Goal: Task Accomplishment & Management: Manage account settings

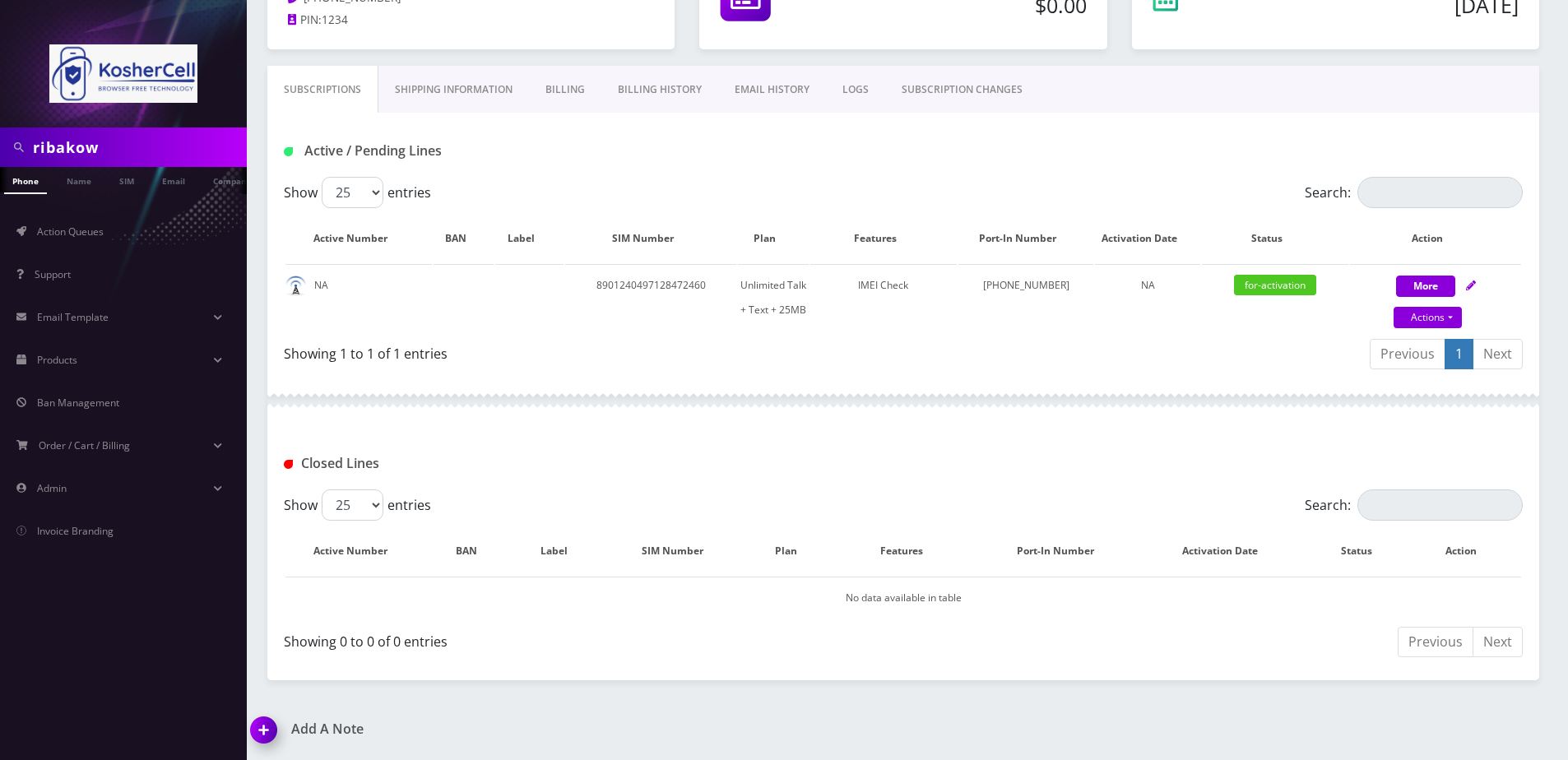
scroll to position [0, 8]
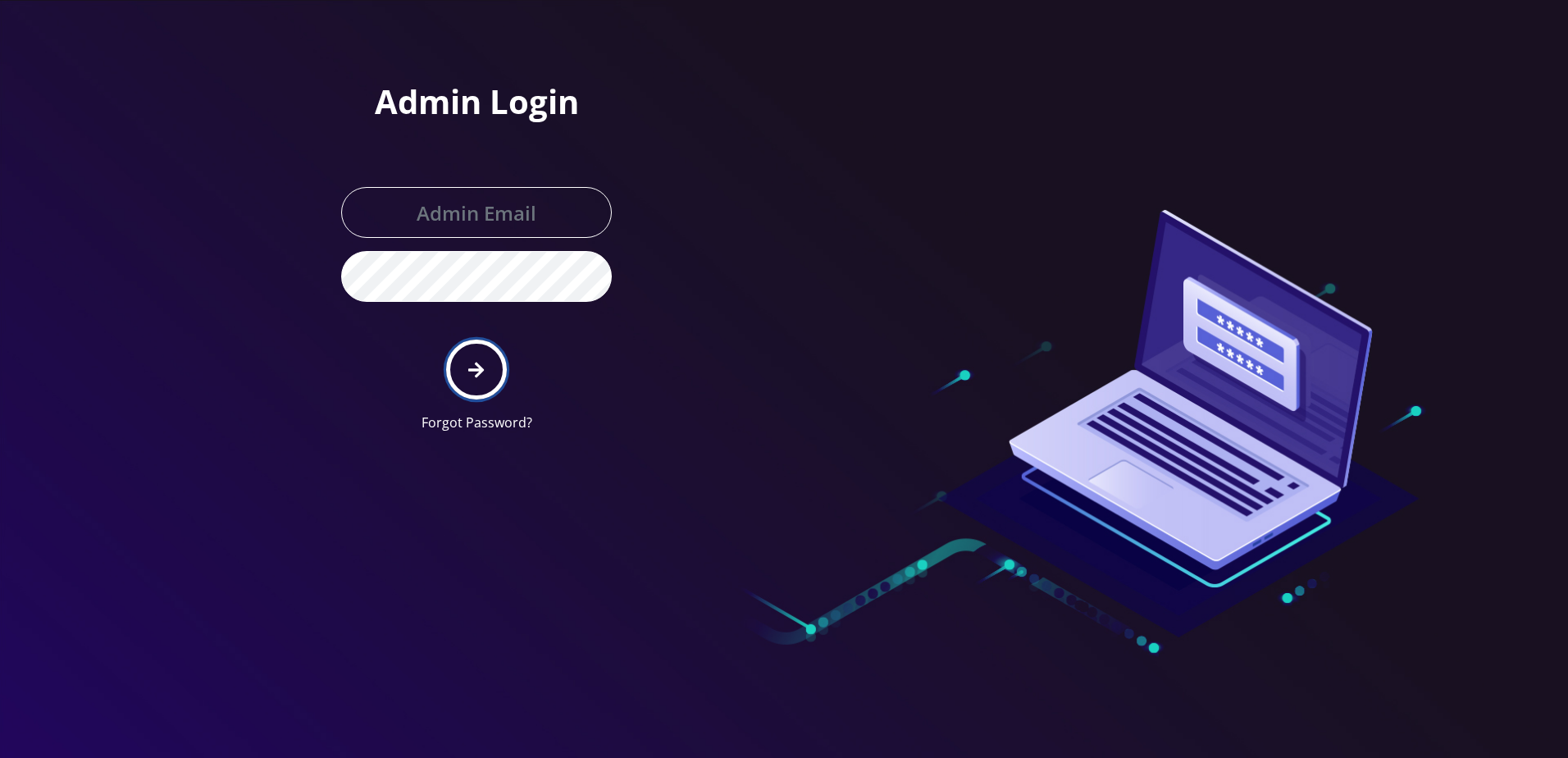
click at [459, 363] on button "submit" at bounding box center [476, 370] width 60 height 60
type input "larry@koshercell.org"
click at [485, 379] on button "submit" at bounding box center [476, 370] width 60 height 60
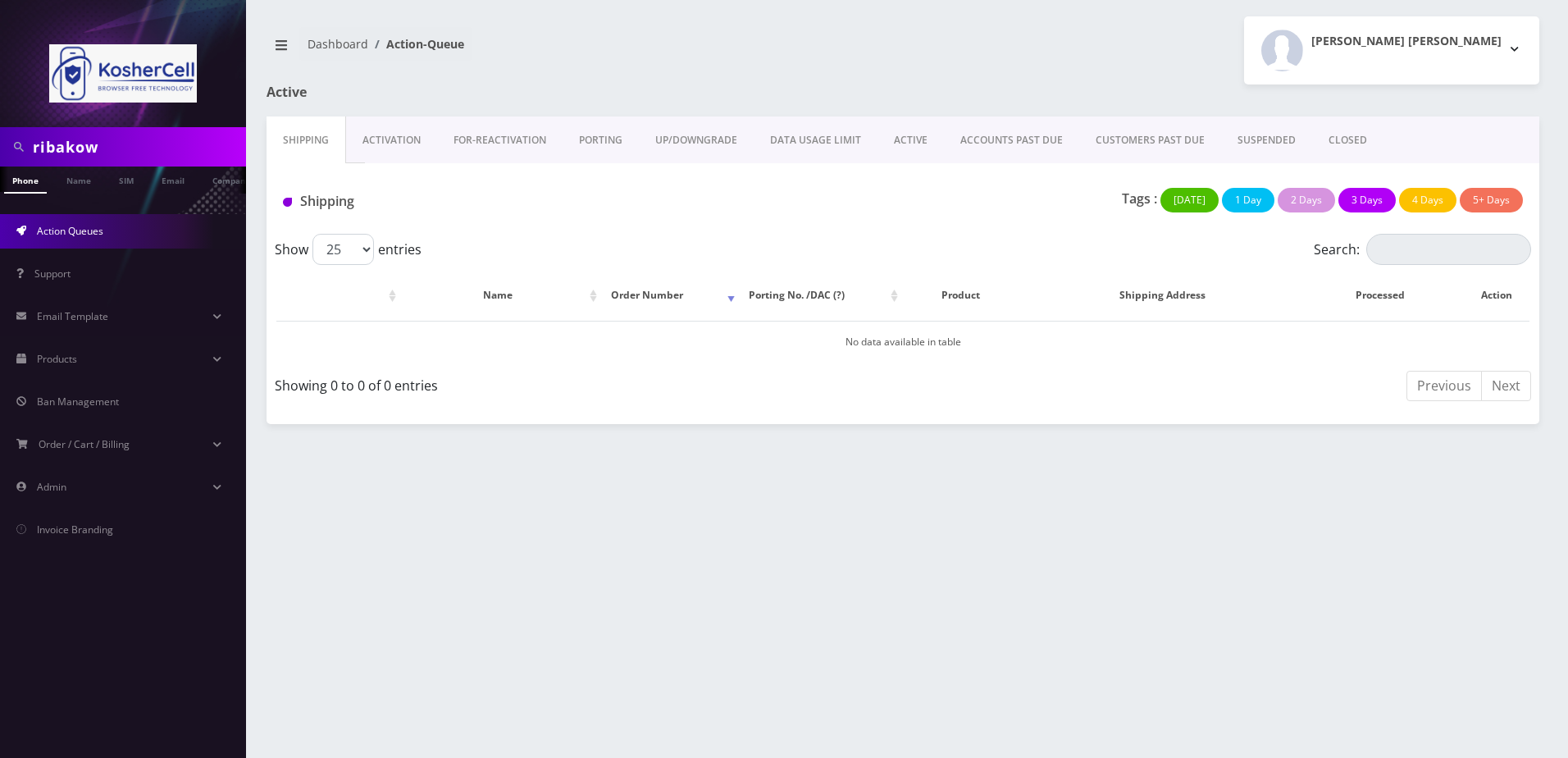
click at [96, 139] on input "ribakow" at bounding box center [138, 147] width 210 height 31
type input "3313564147"
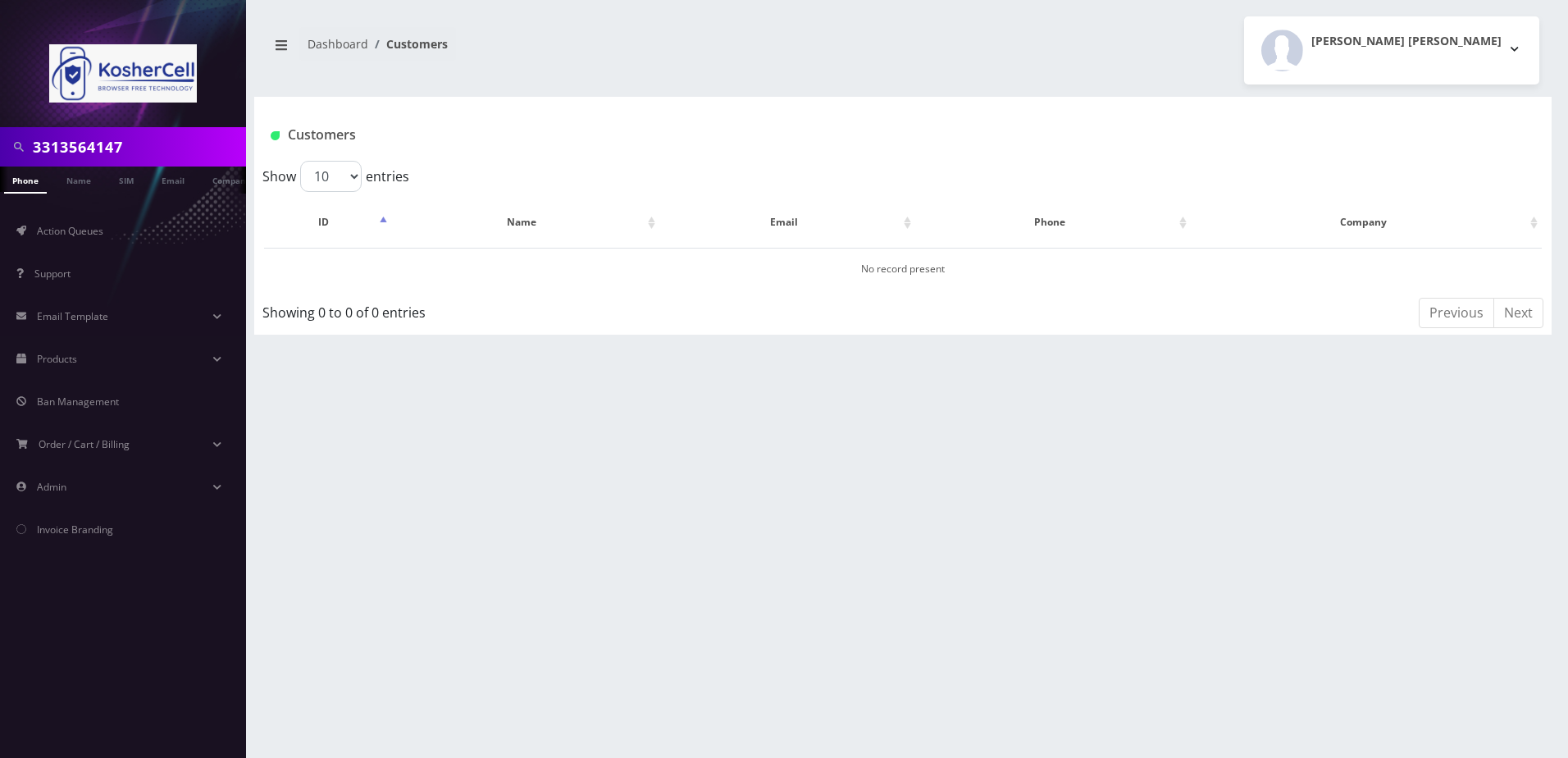
click at [96, 139] on input "3313564147" at bounding box center [138, 147] width 210 height 31
click at [160, 144] on input "3313564147" at bounding box center [138, 147] width 210 height 31
click at [70, 176] on link "Name" at bounding box center [79, 180] width 41 height 27
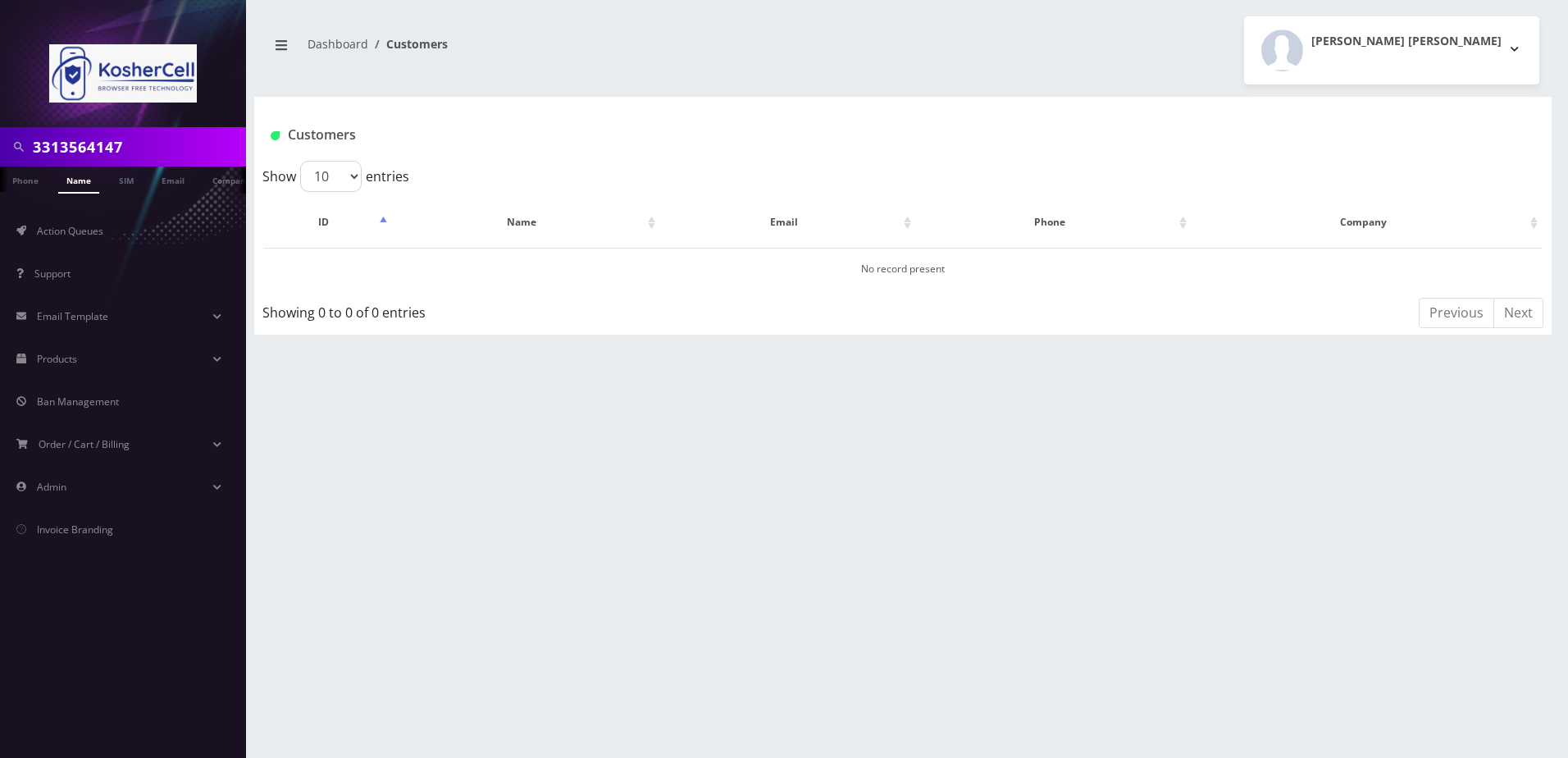
click at [137, 146] on input "3313564147" at bounding box center [138, 147] width 210 height 31
type input "[PERSON_NAME]"
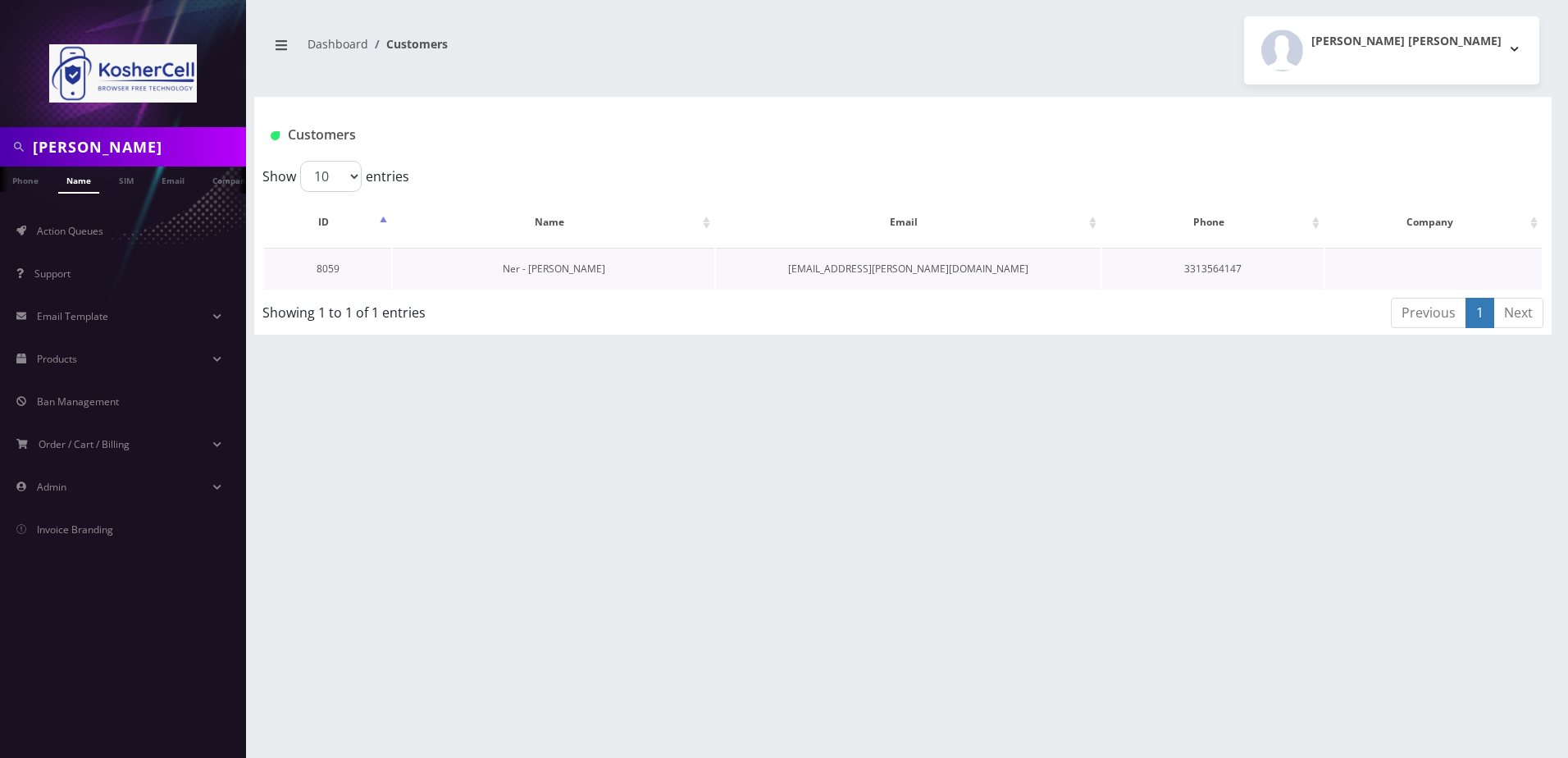
click at [525, 271] on link "Ner - [PERSON_NAME]" at bounding box center [554, 268] width 102 height 14
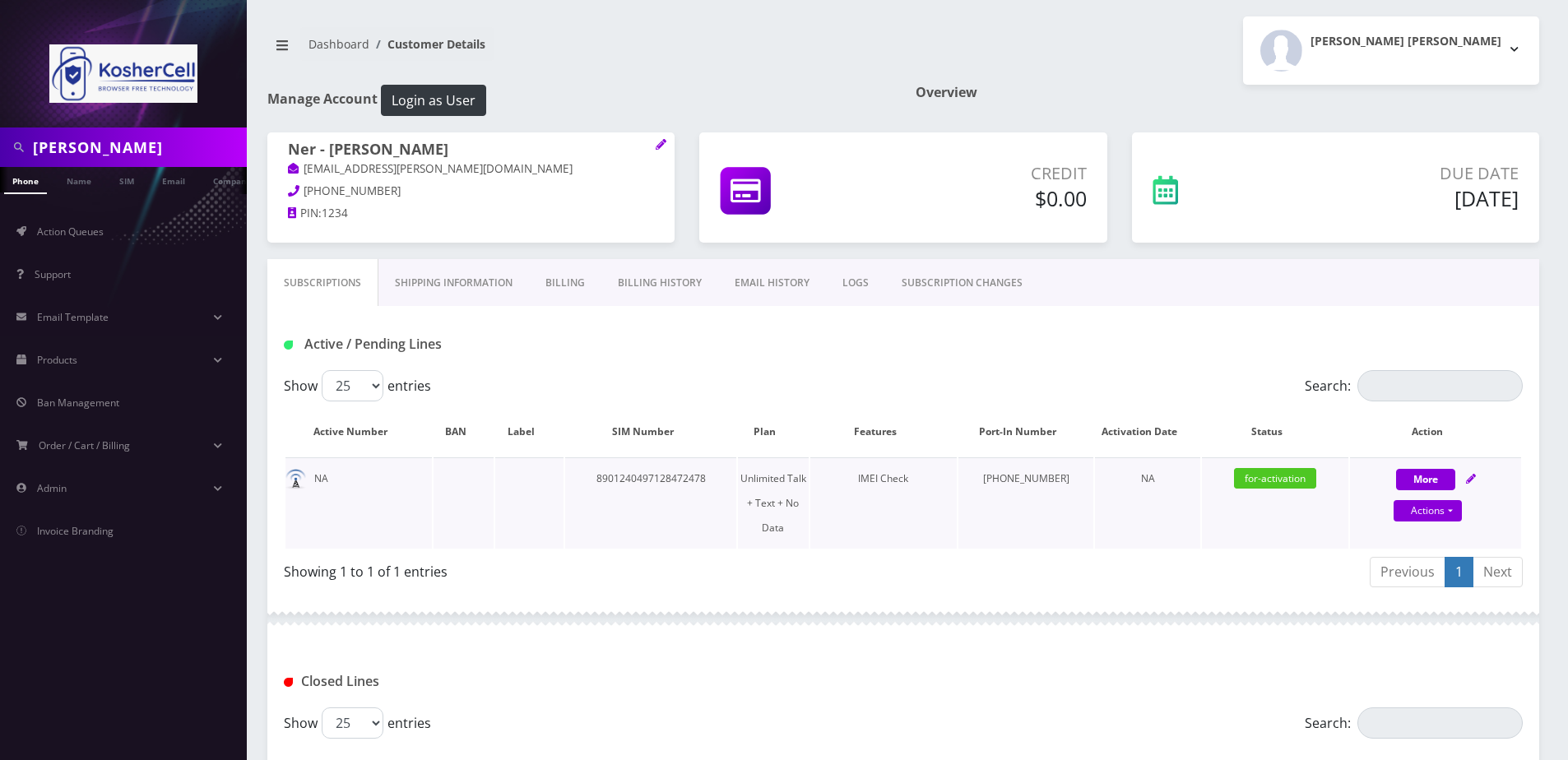
click at [1470, 483] on icon at bounding box center [1471, 479] width 10 height 10
select select "363"
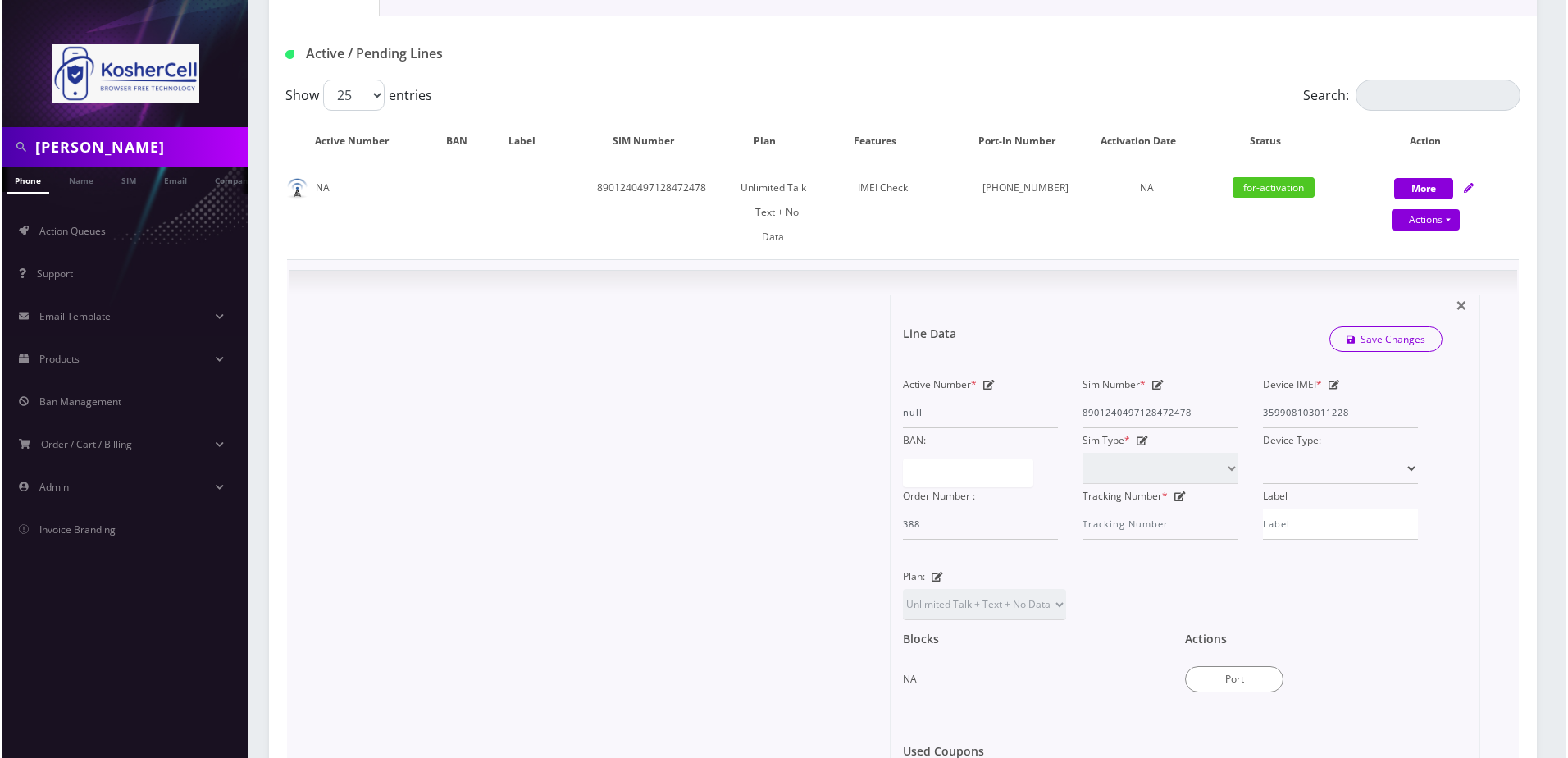
scroll to position [328, 0]
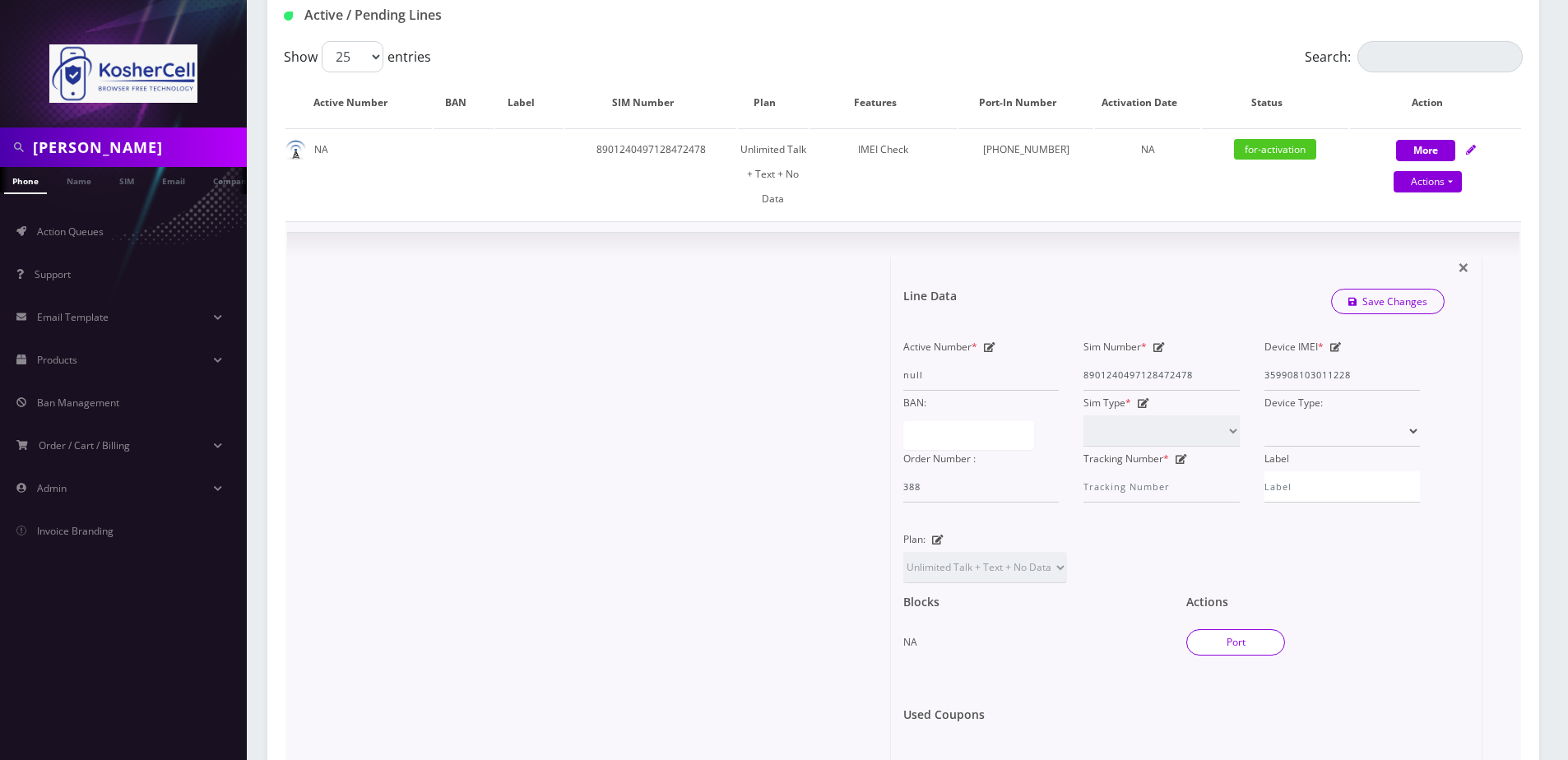
click at [1257, 629] on button "Port" at bounding box center [1235, 643] width 98 height 26
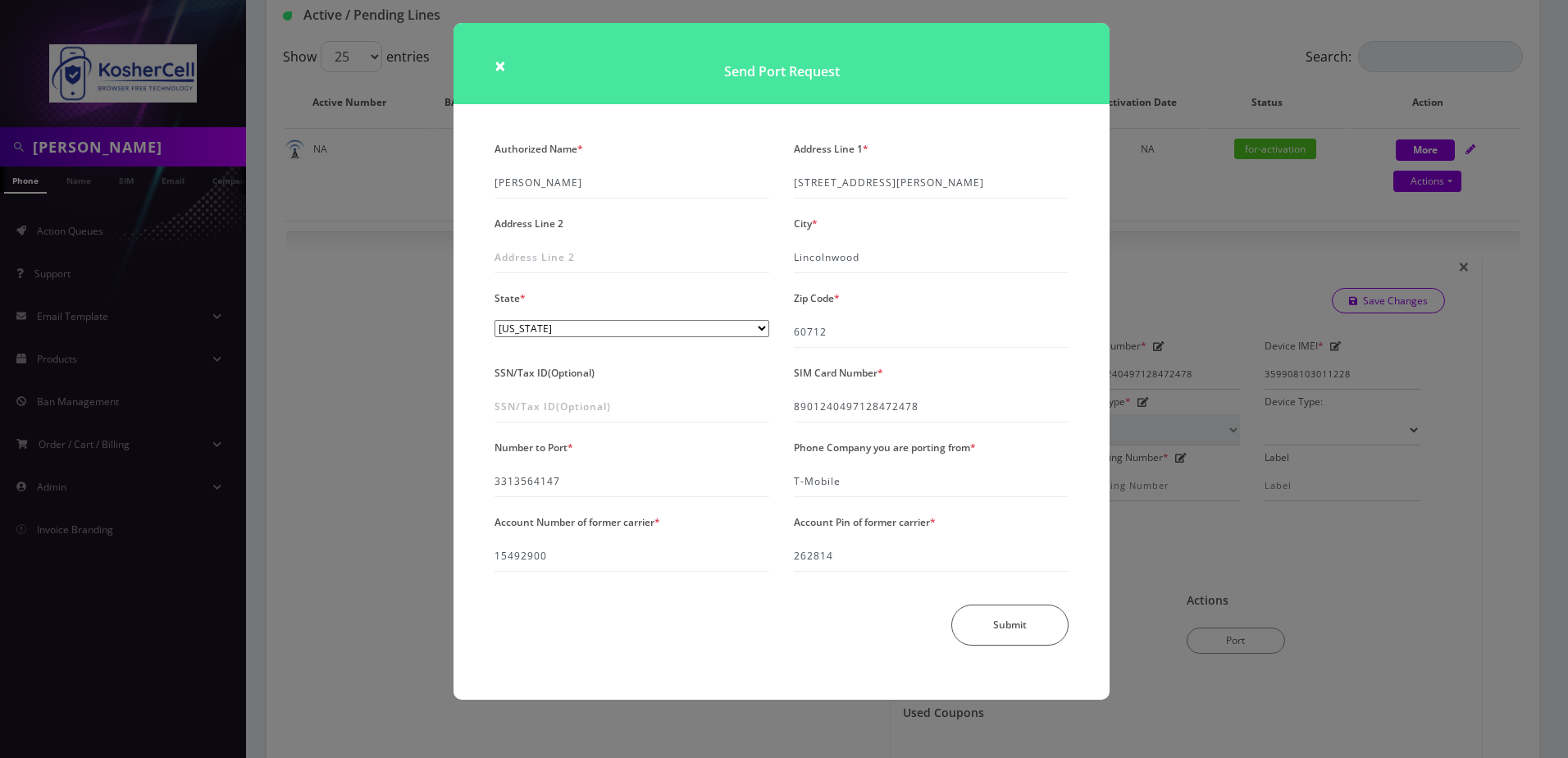
click at [1175, 265] on div "× Send Port Request Authorized Name * [PERSON_NAME] Address Line 1 * [STREET_AD…" at bounding box center [784, 379] width 1568 height 758
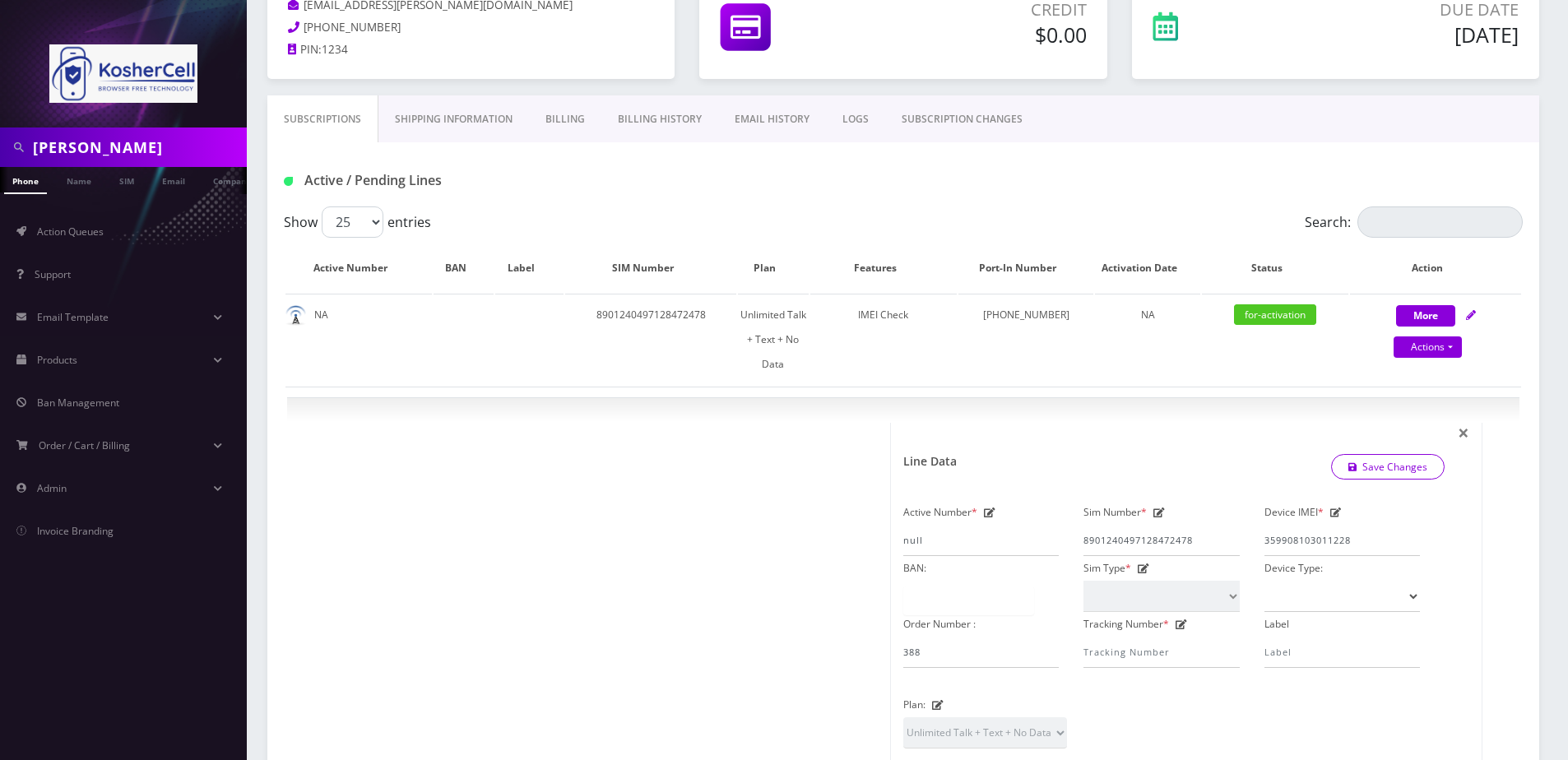
scroll to position [165, 0]
drag, startPoint x: 1242, startPoint y: 315, endPoint x: 1313, endPoint y: 315, distance: 71.0
click at [1313, 315] on span "for-activation" at bounding box center [1275, 313] width 82 height 21
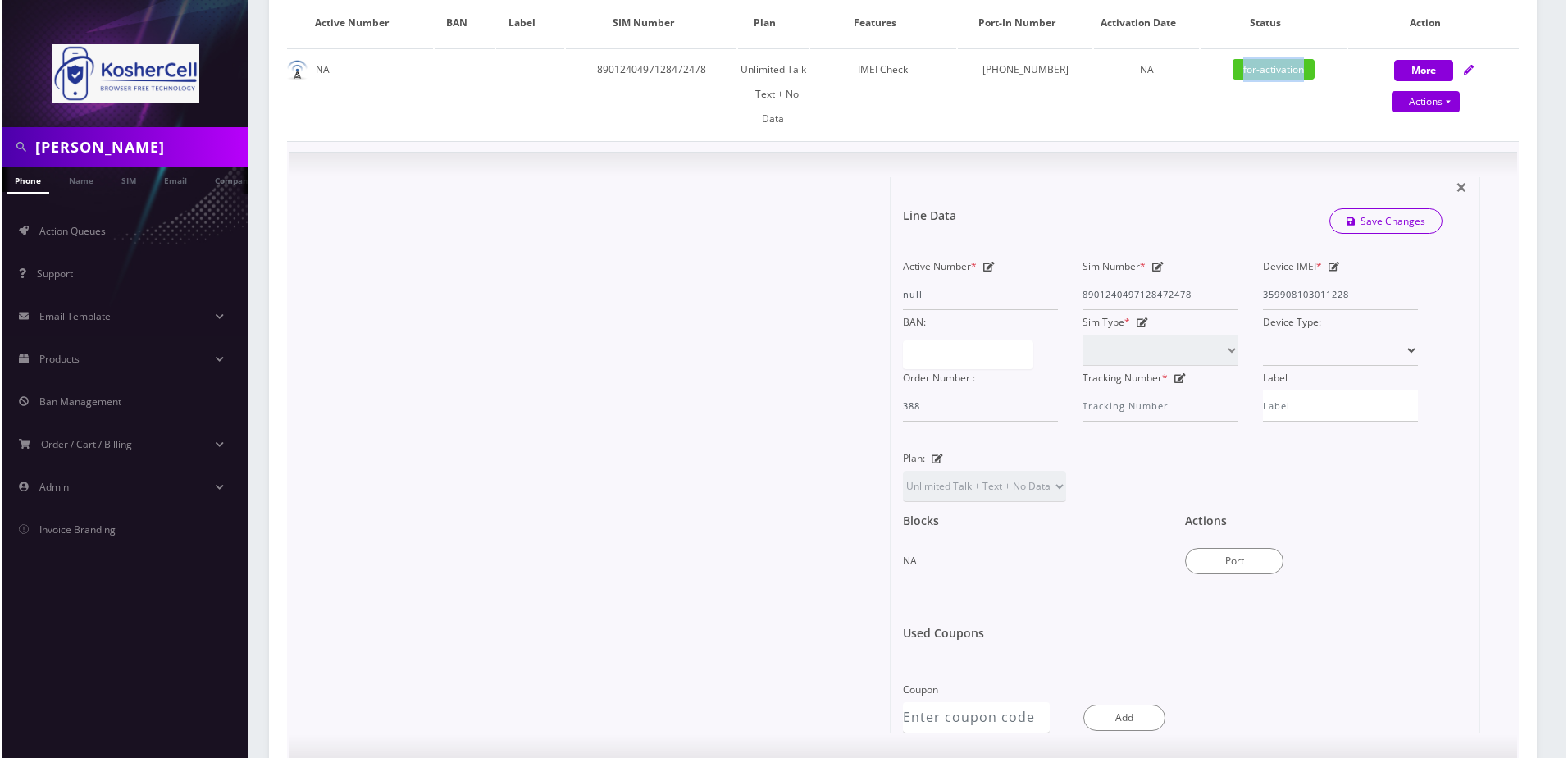
scroll to position [410, 0]
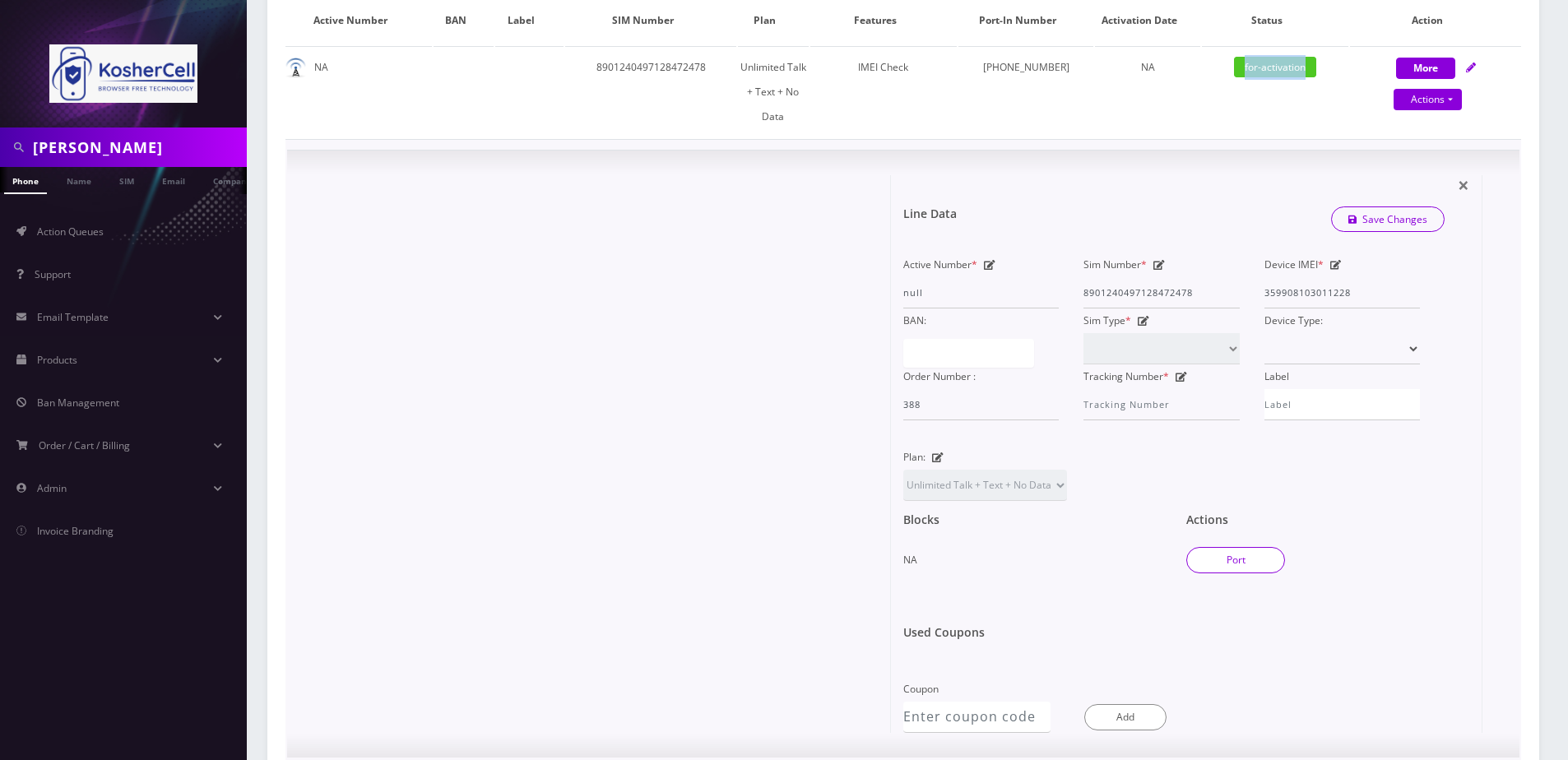
click at [1245, 547] on button "Port" at bounding box center [1235, 560] width 98 height 26
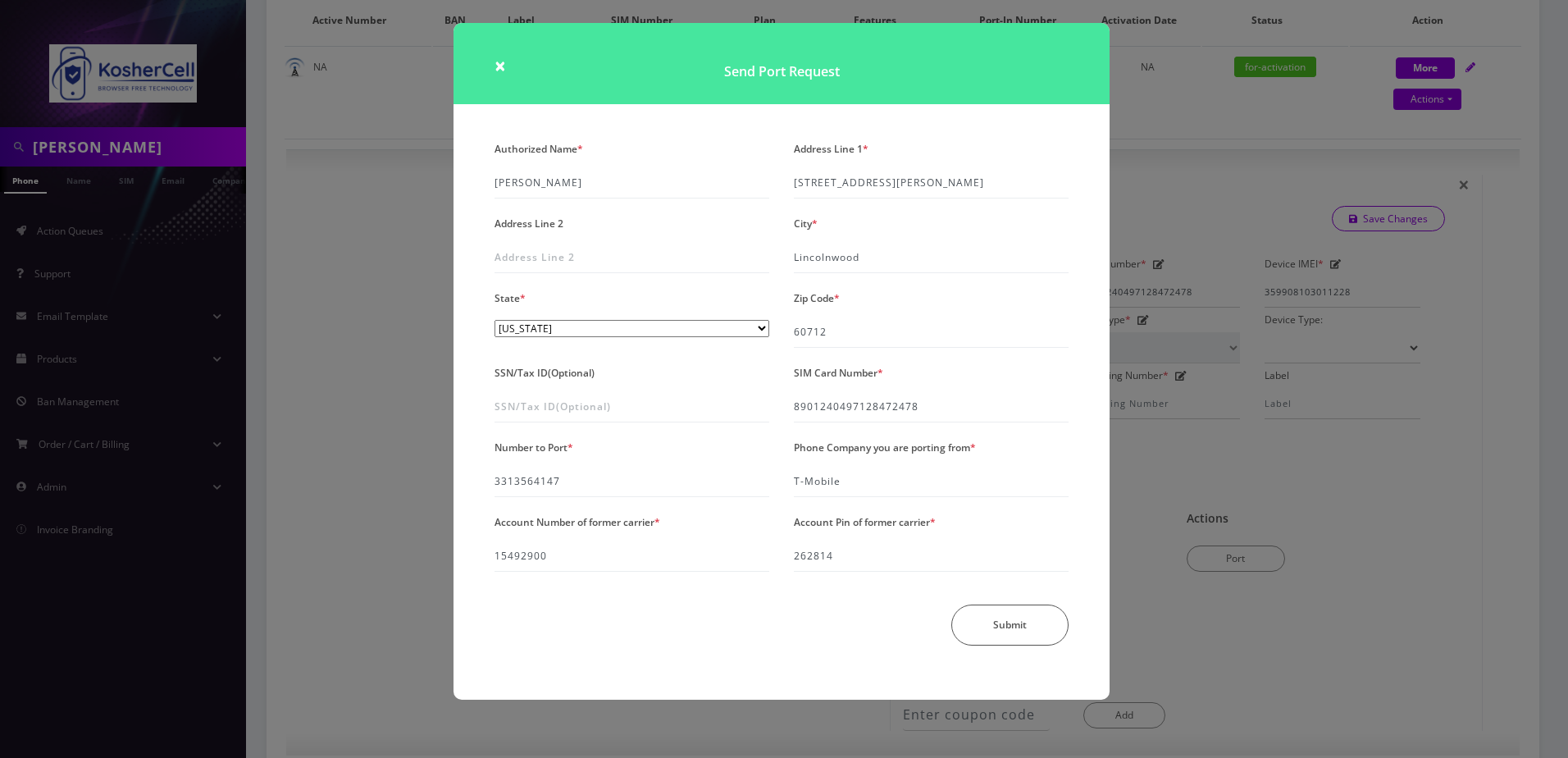
click at [413, 505] on div "× Send Port Request Authorized Name * [PERSON_NAME] Address Line 1 * [STREET_AD…" at bounding box center [784, 379] width 1568 height 758
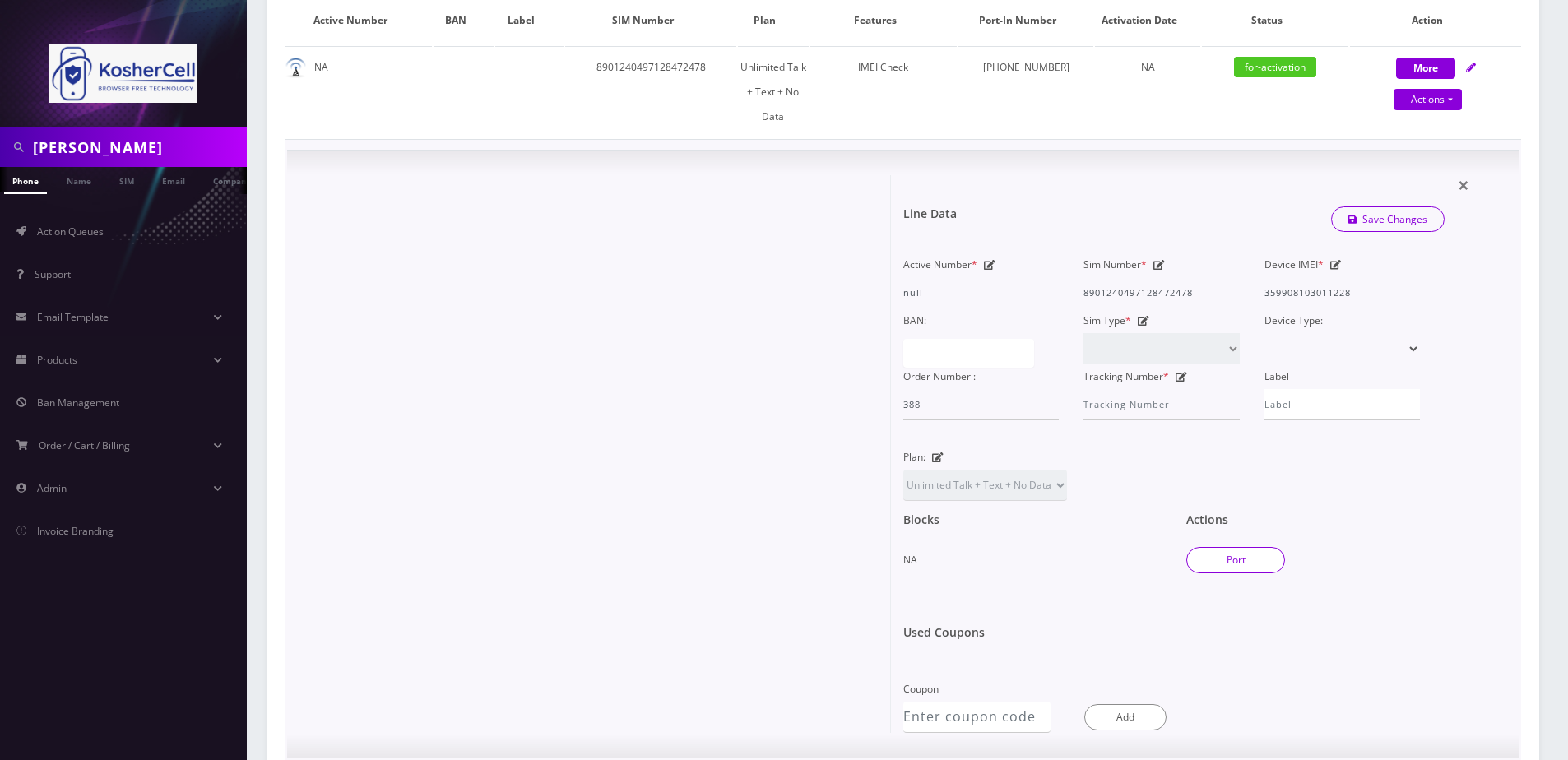
click at [1219, 547] on button "Port" at bounding box center [1235, 560] width 98 height 26
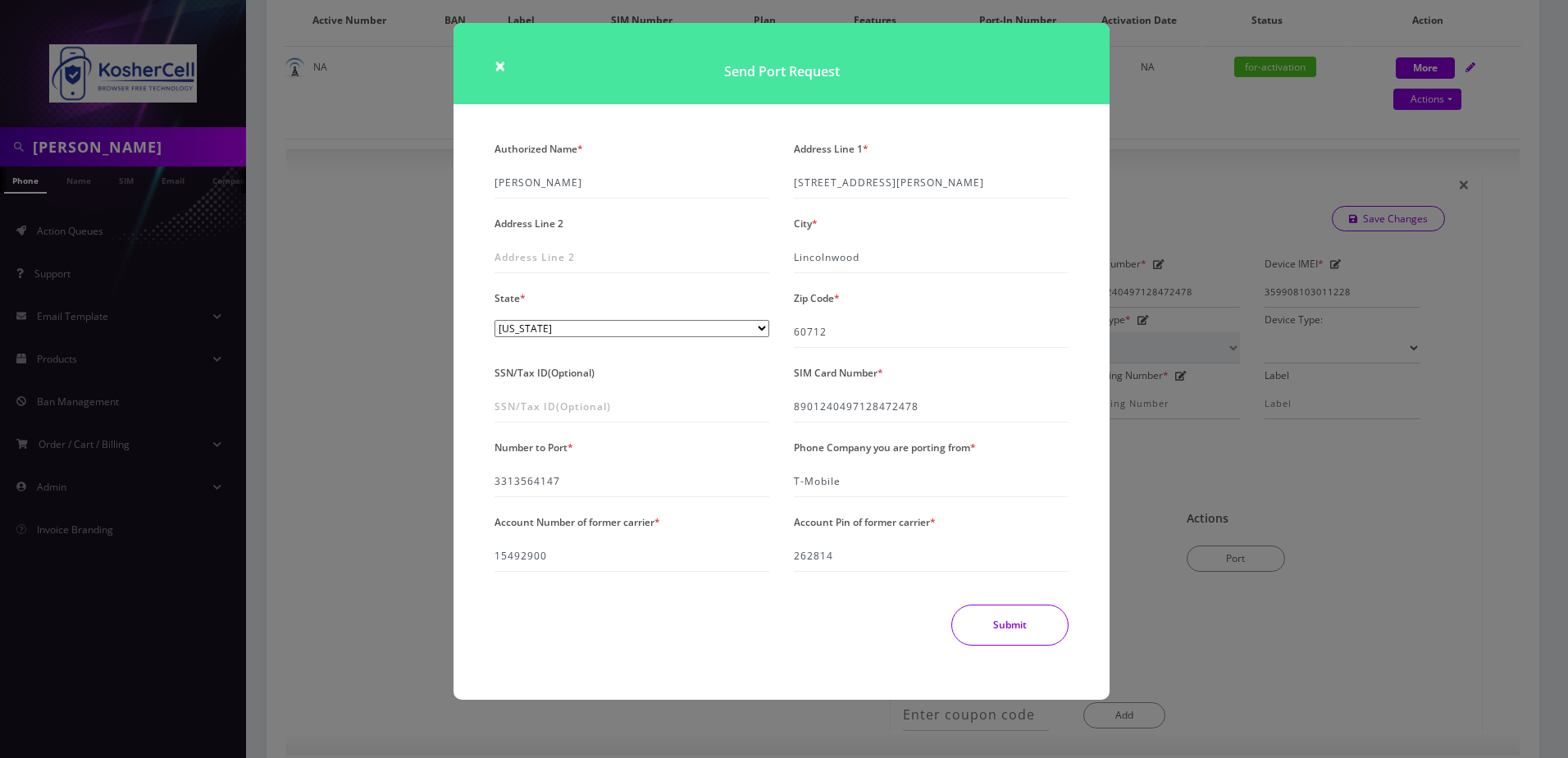
click at [996, 630] on button "Submit" at bounding box center [1010, 625] width 117 height 41
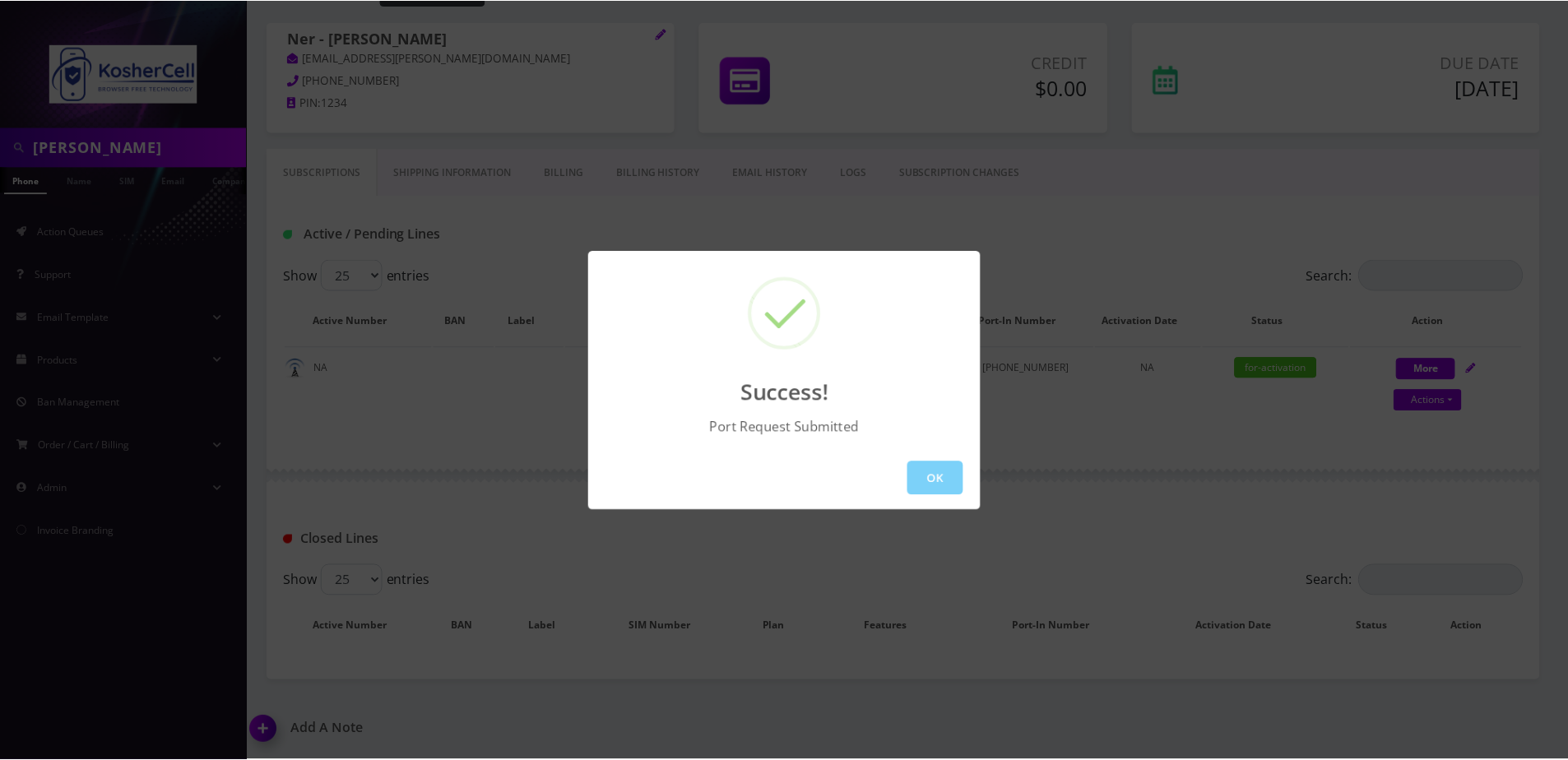
scroll to position [85, 0]
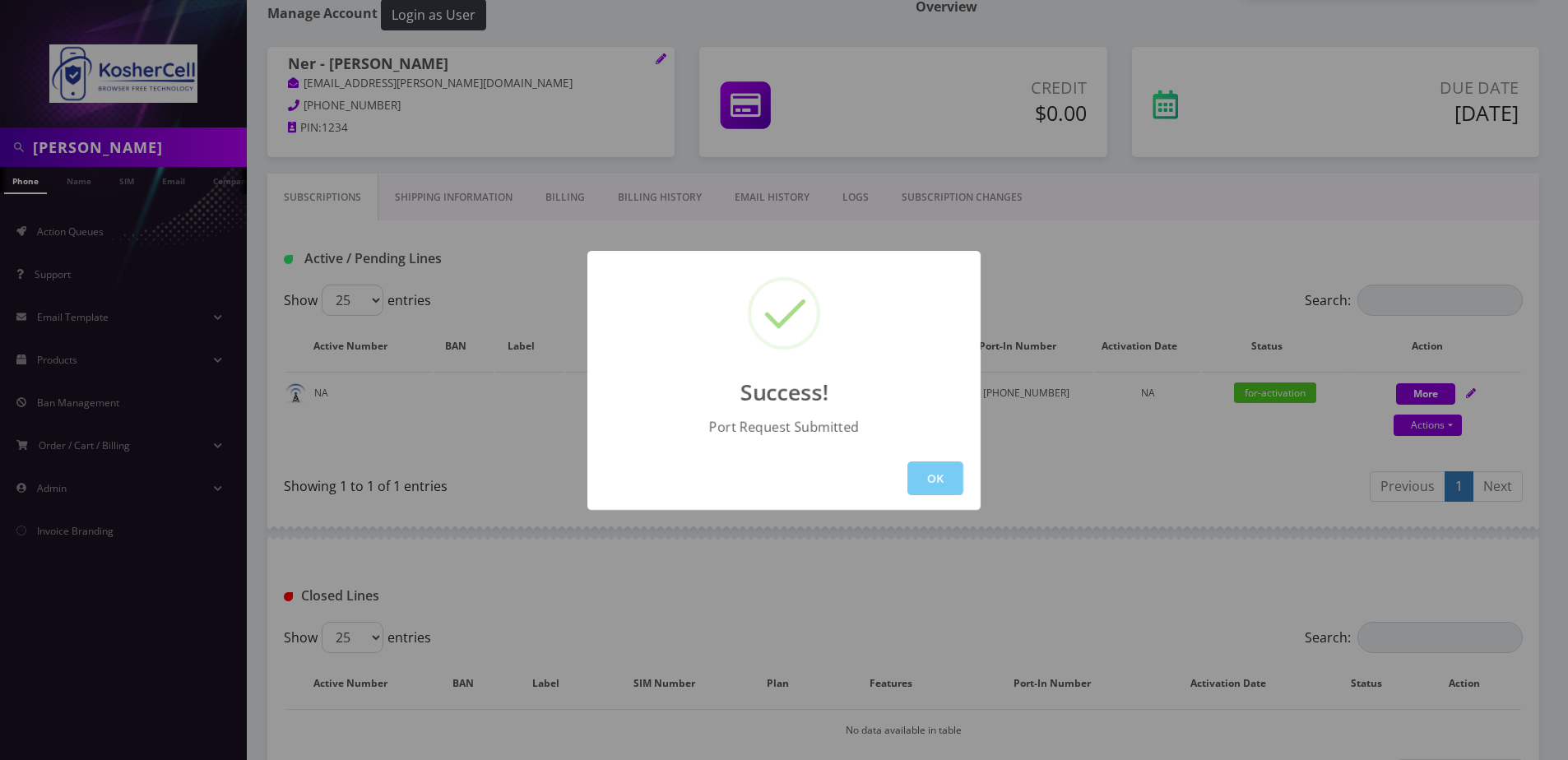
click at [929, 480] on button "OK" at bounding box center [936, 478] width 56 height 34
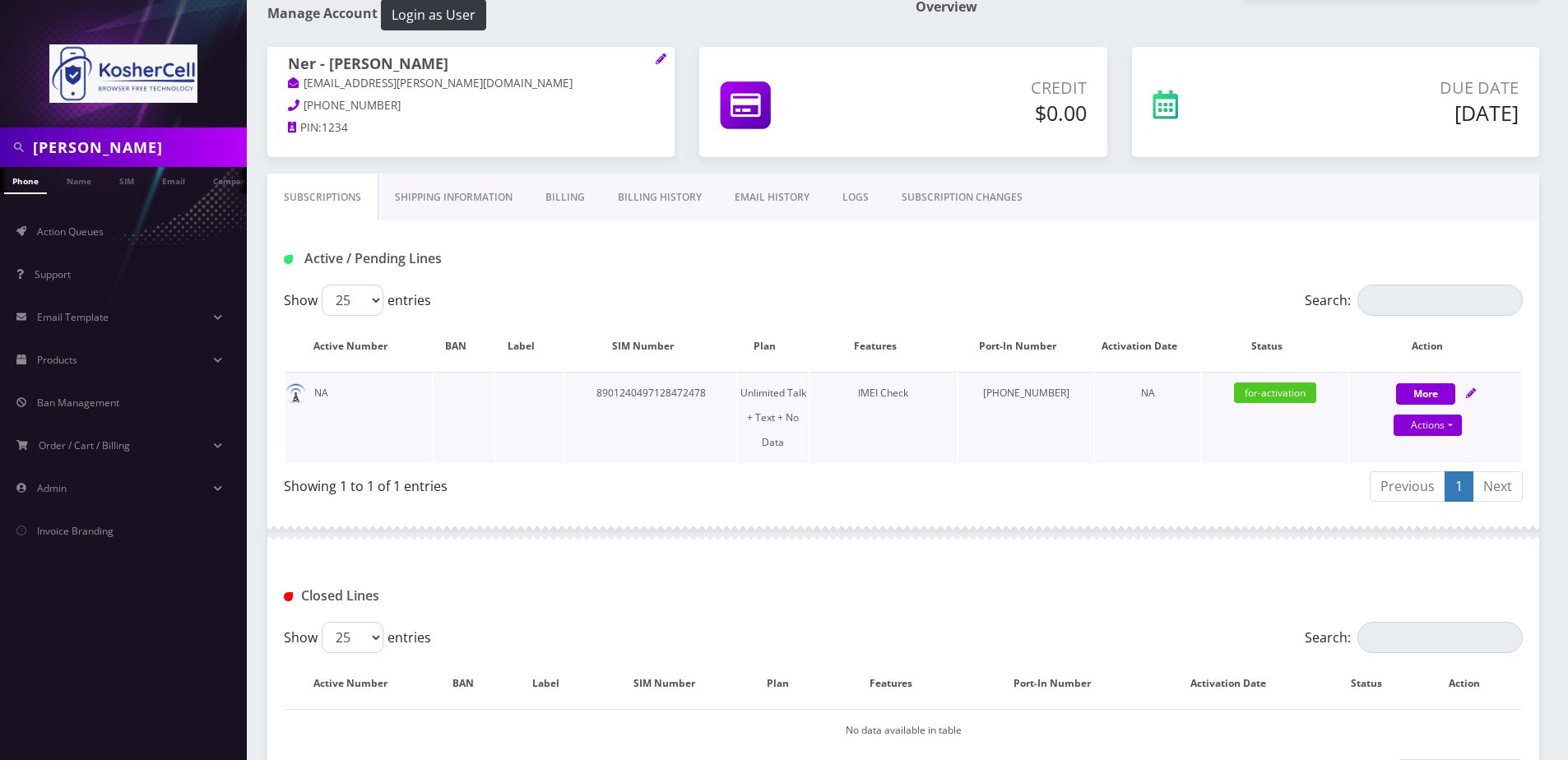
click at [1475, 391] on icon at bounding box center [1471, 393] width 10 height 10
select select "363"
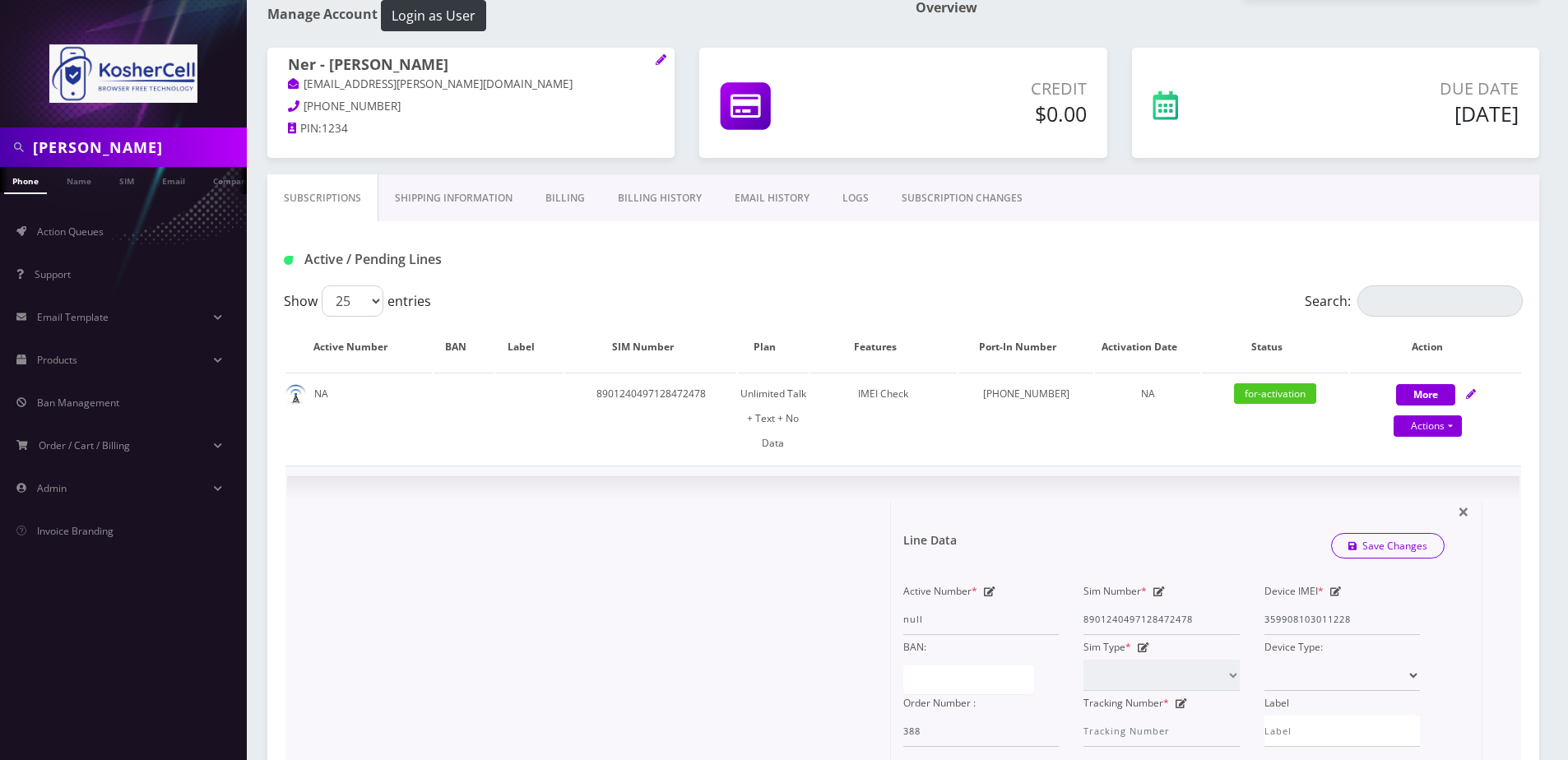
scroll to position [83, 0]
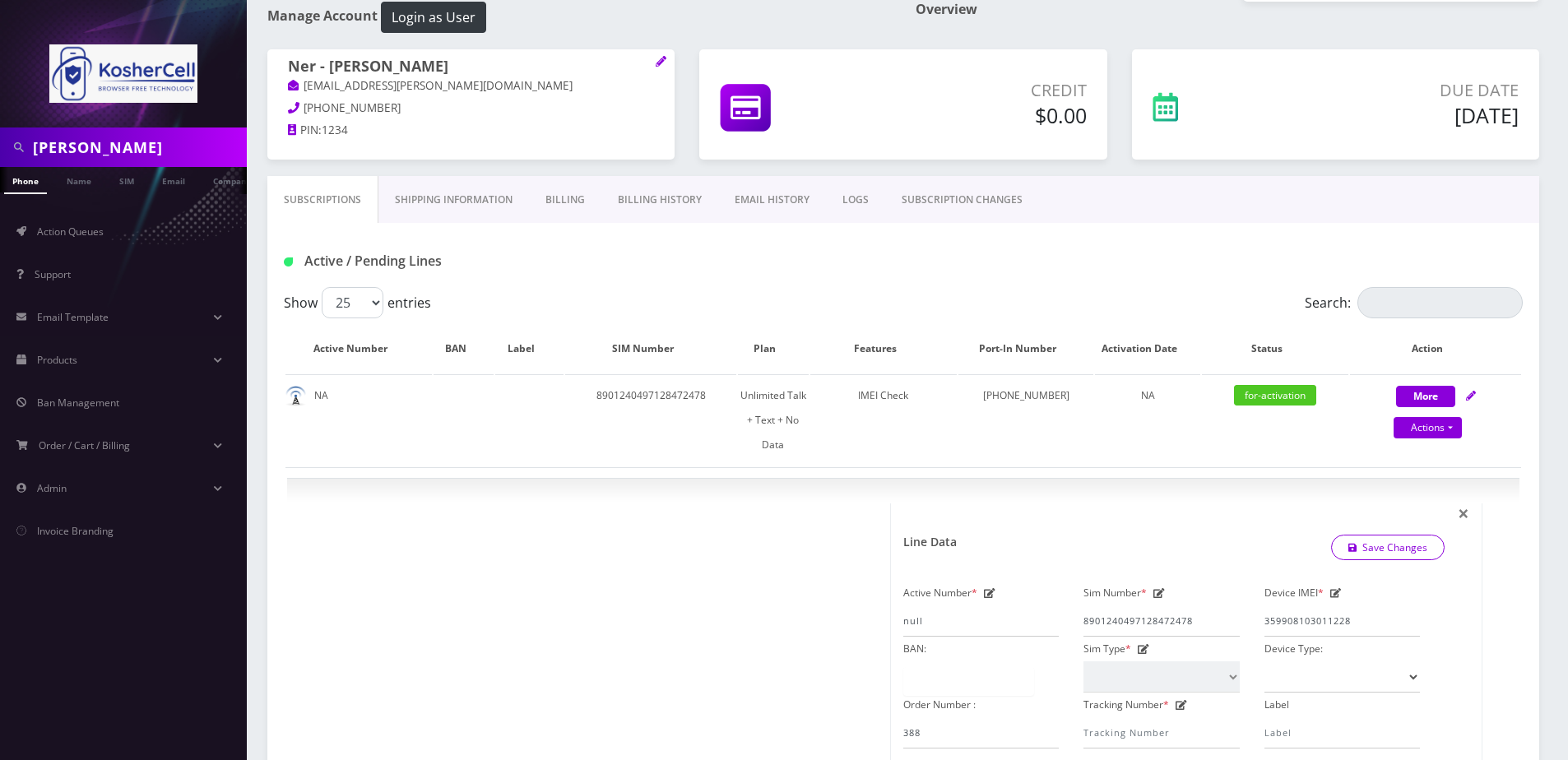
click at [565, 207] on link "Billing" at bounding box center [565, 200] width 73 height 48
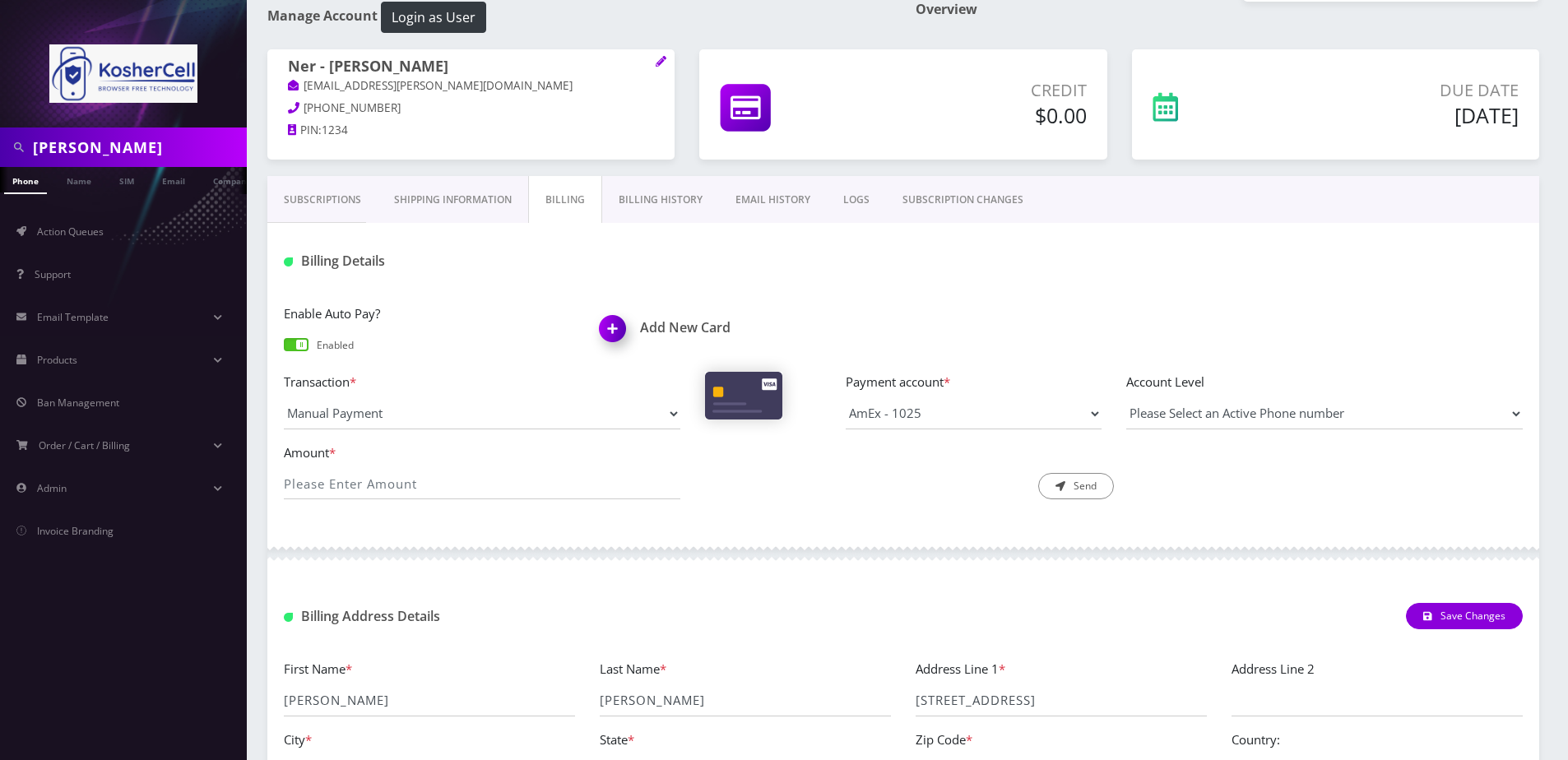
click at [672, 206] on link "Billing History" at bounding box center [660, 200] width 117 height 48
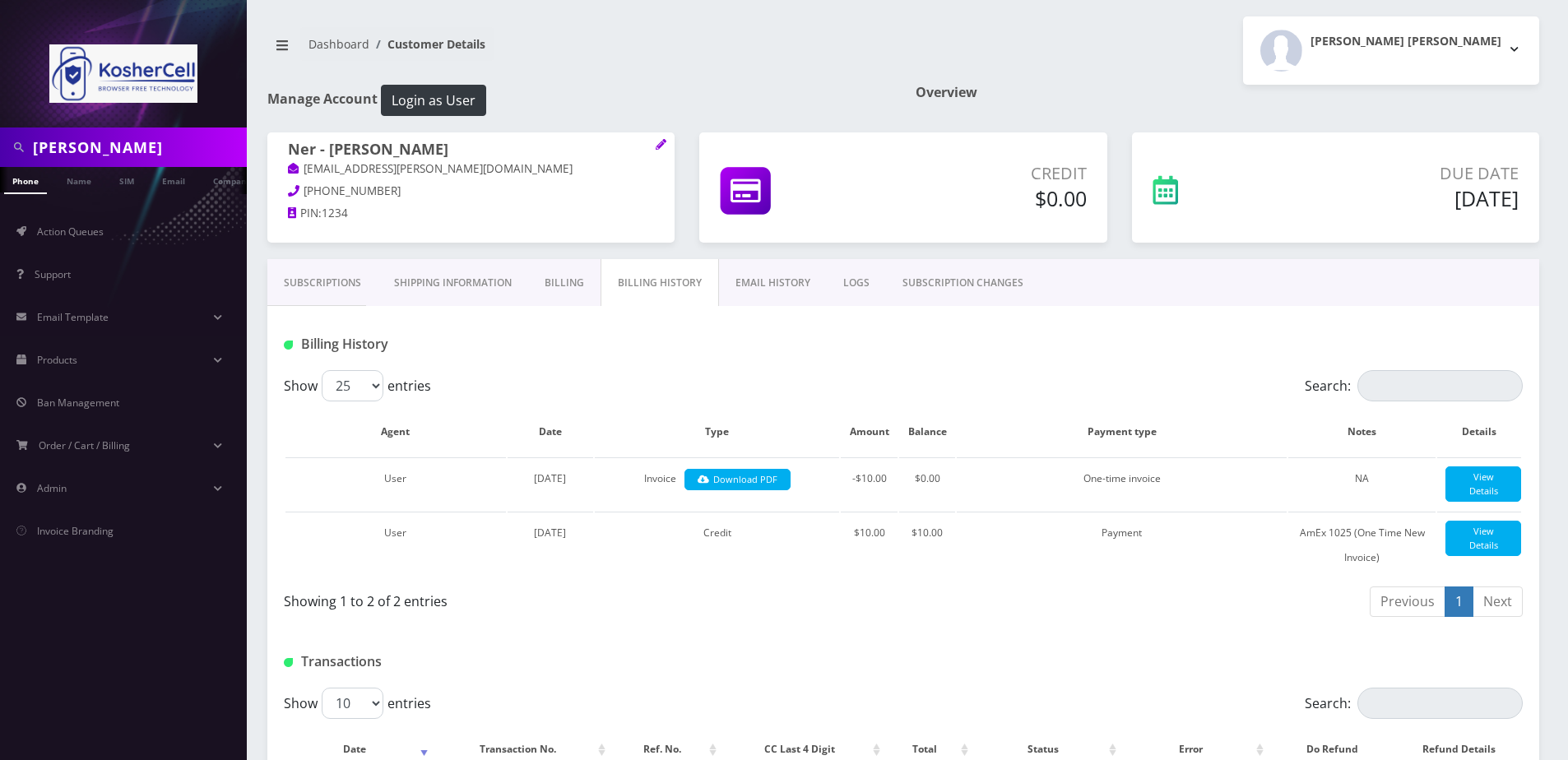
click at [784, 280] on link "EMAIL HISTORY" at bounding box center [773, 283] width 108 height 48
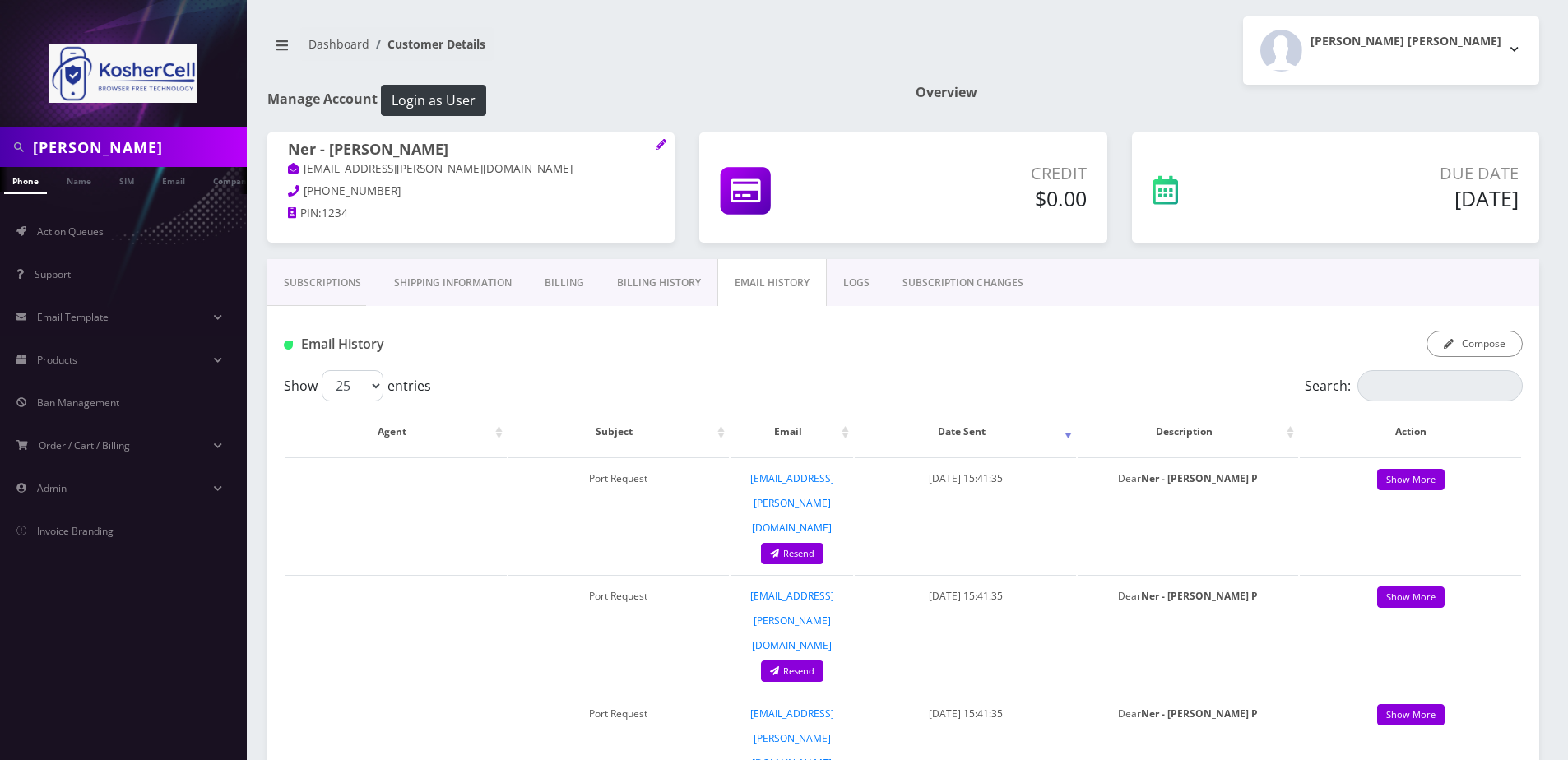
click at [866, 282] on link "LOGS" at bounding box center [856, 283] width 60 height 48
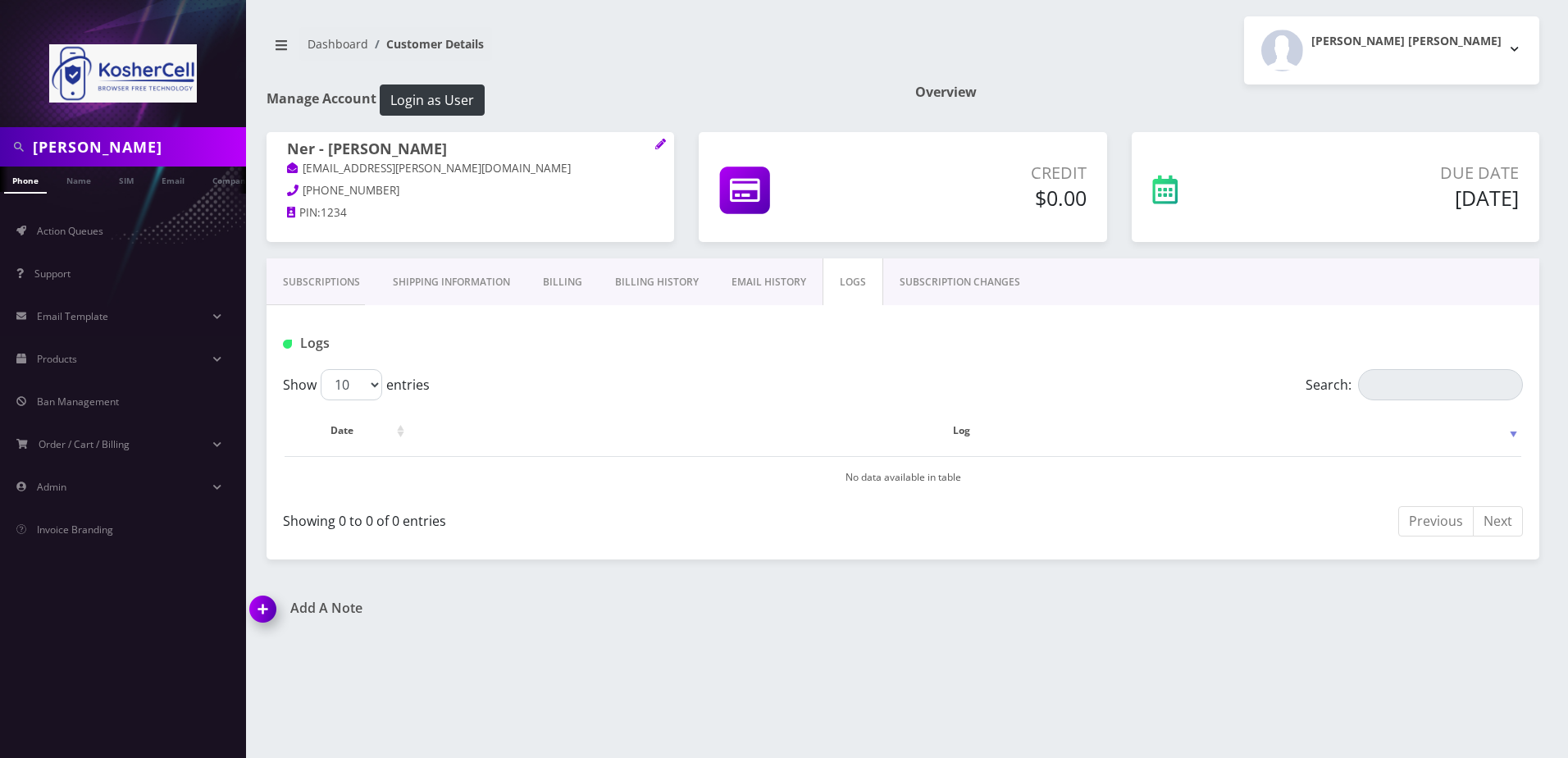
click at [330, 292] on link "Subscriptions" at bounding box center [321, 282] width 110 height 48
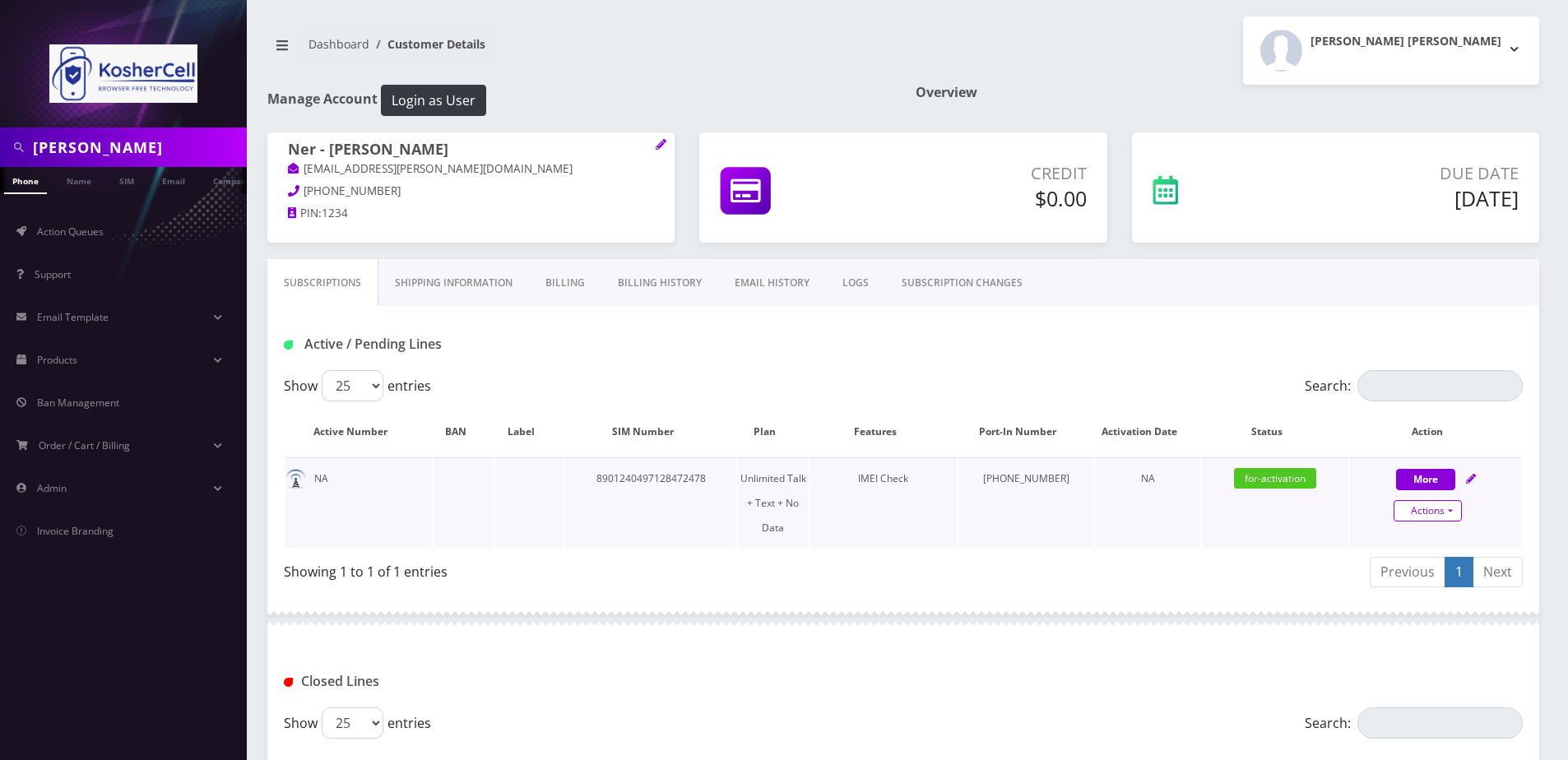
click at [1423, 518] on link "Actions" at bounding box center [1428, 511] width 69 height 22
select select "363"
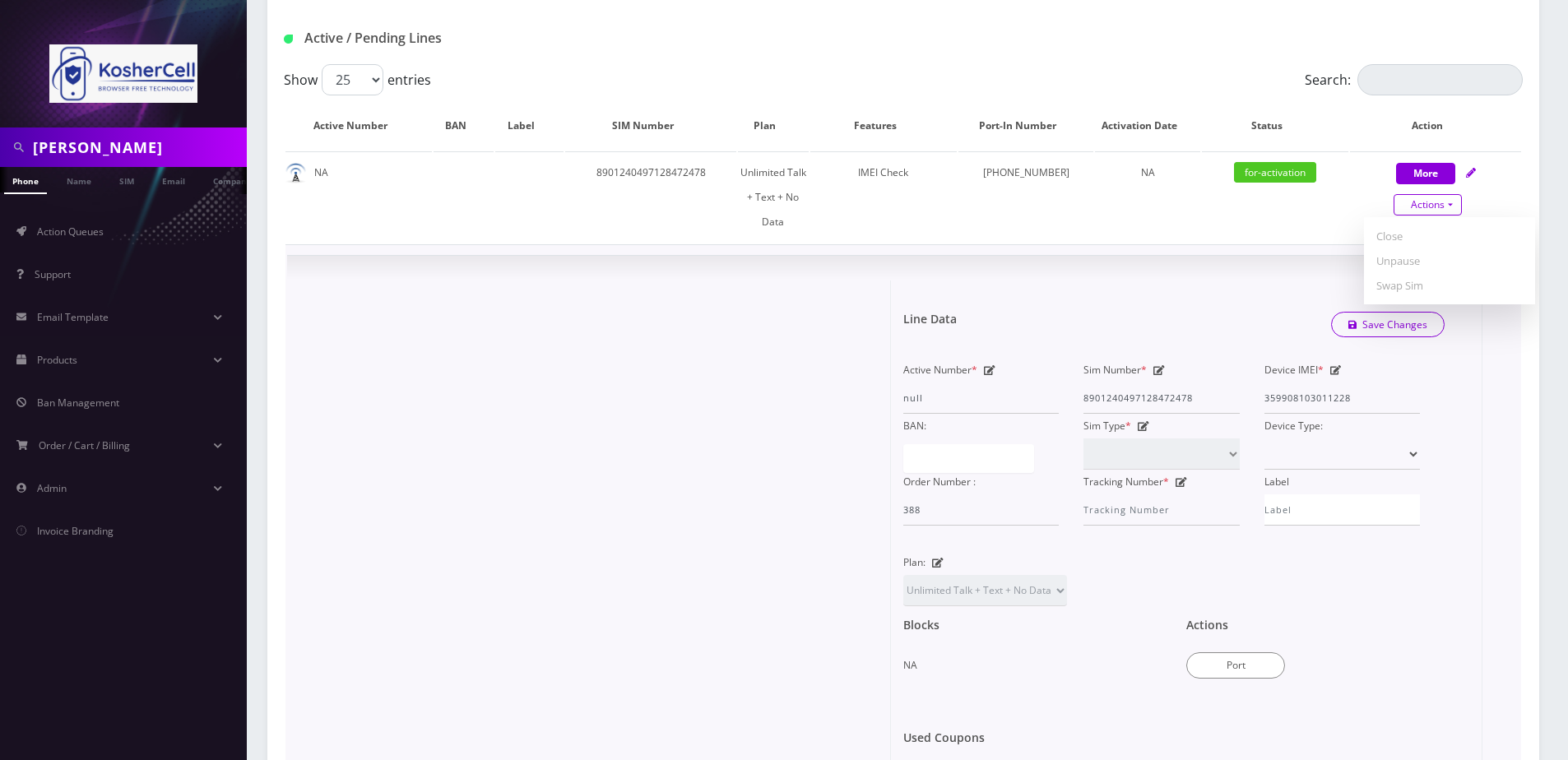
scroll to position [411, 0]
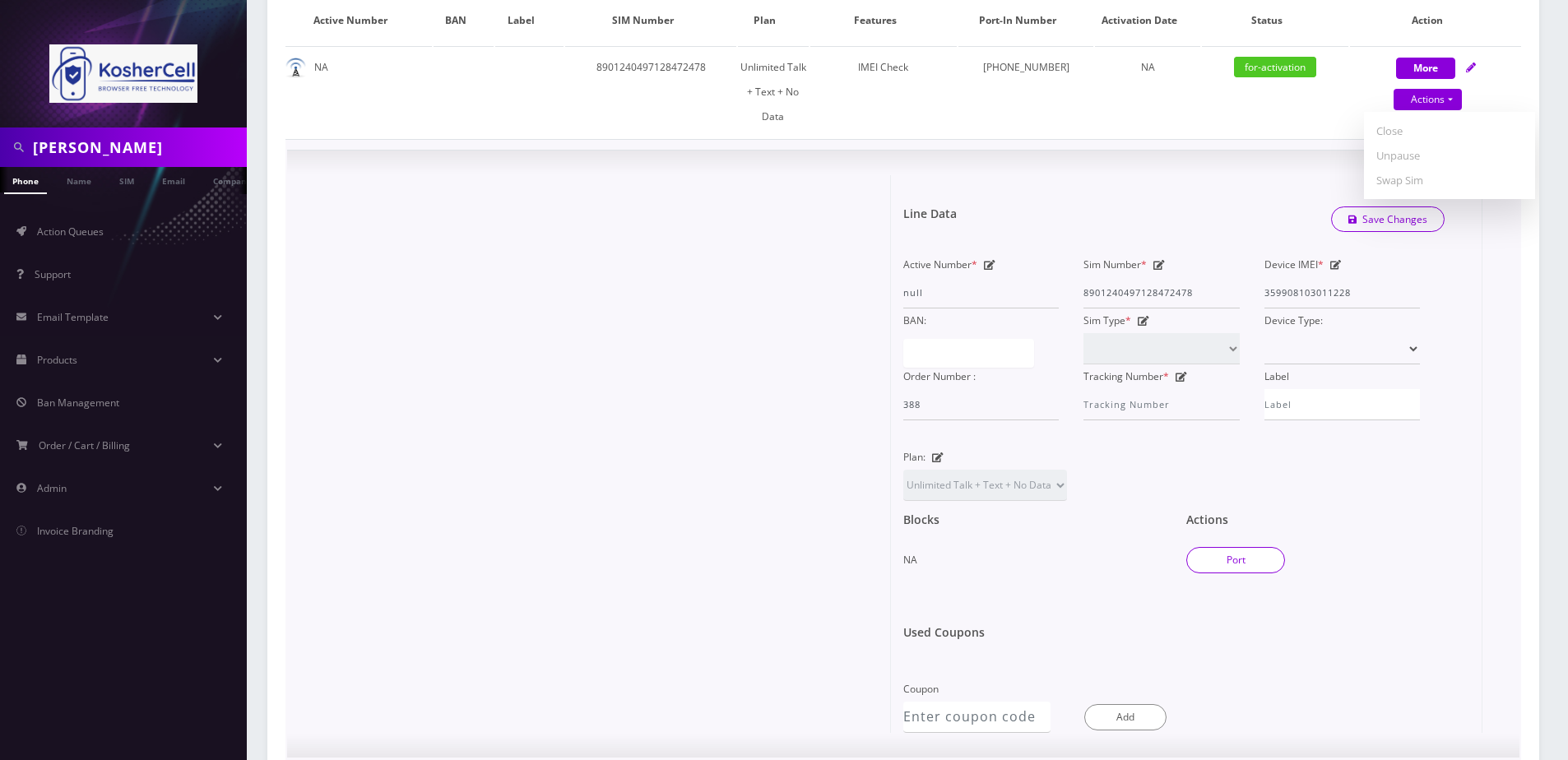
click at [1226, 547] on button "Port" at bounding box center [1235, 560] width 98 height 26
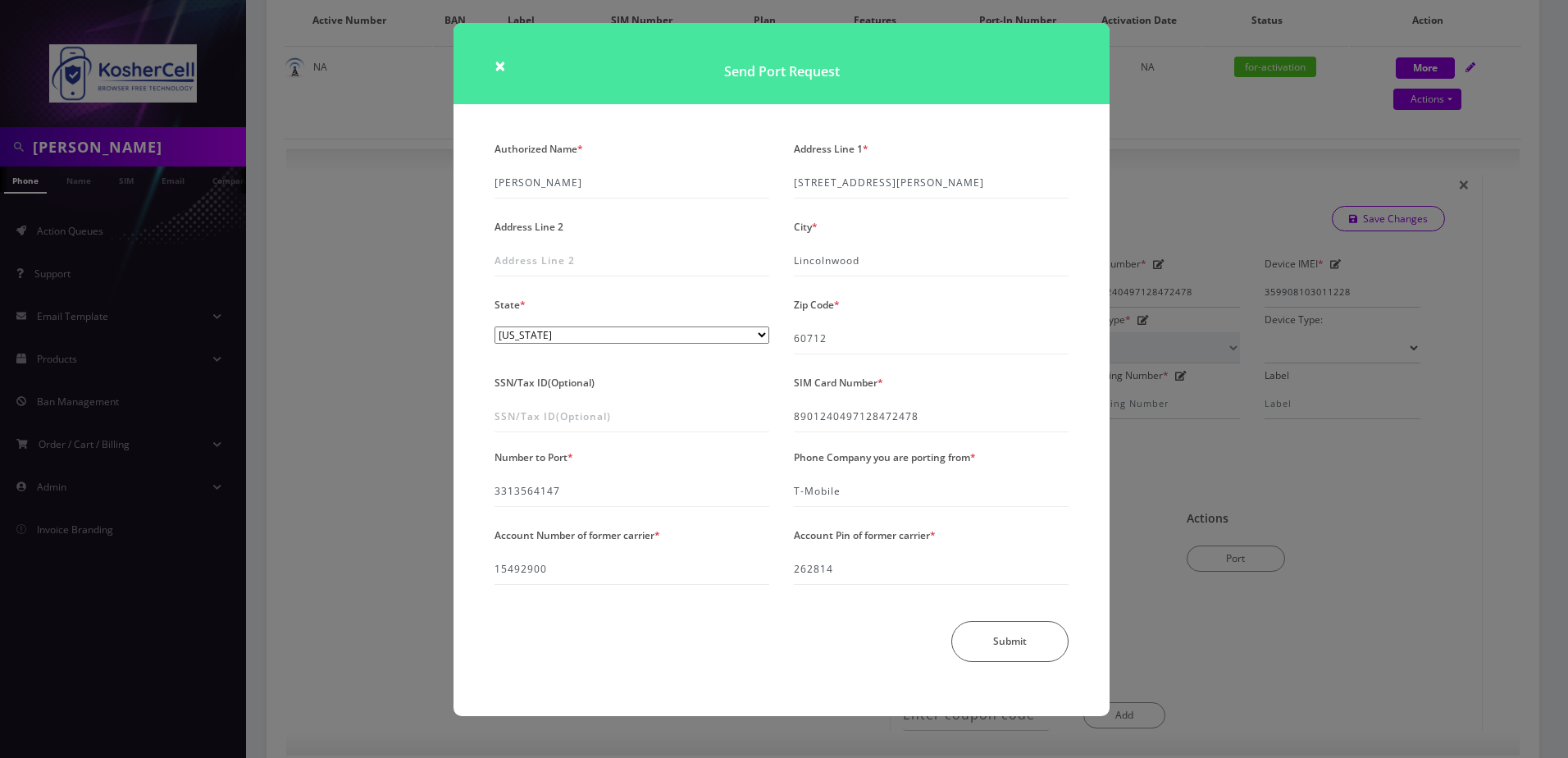
click at [375, 473] on div "× Send Port Request Authorized Name * [PERSON_NAME] Address Line 1 * [STREET_AD…" at bounding box center [784, 379] width 1568 height 758
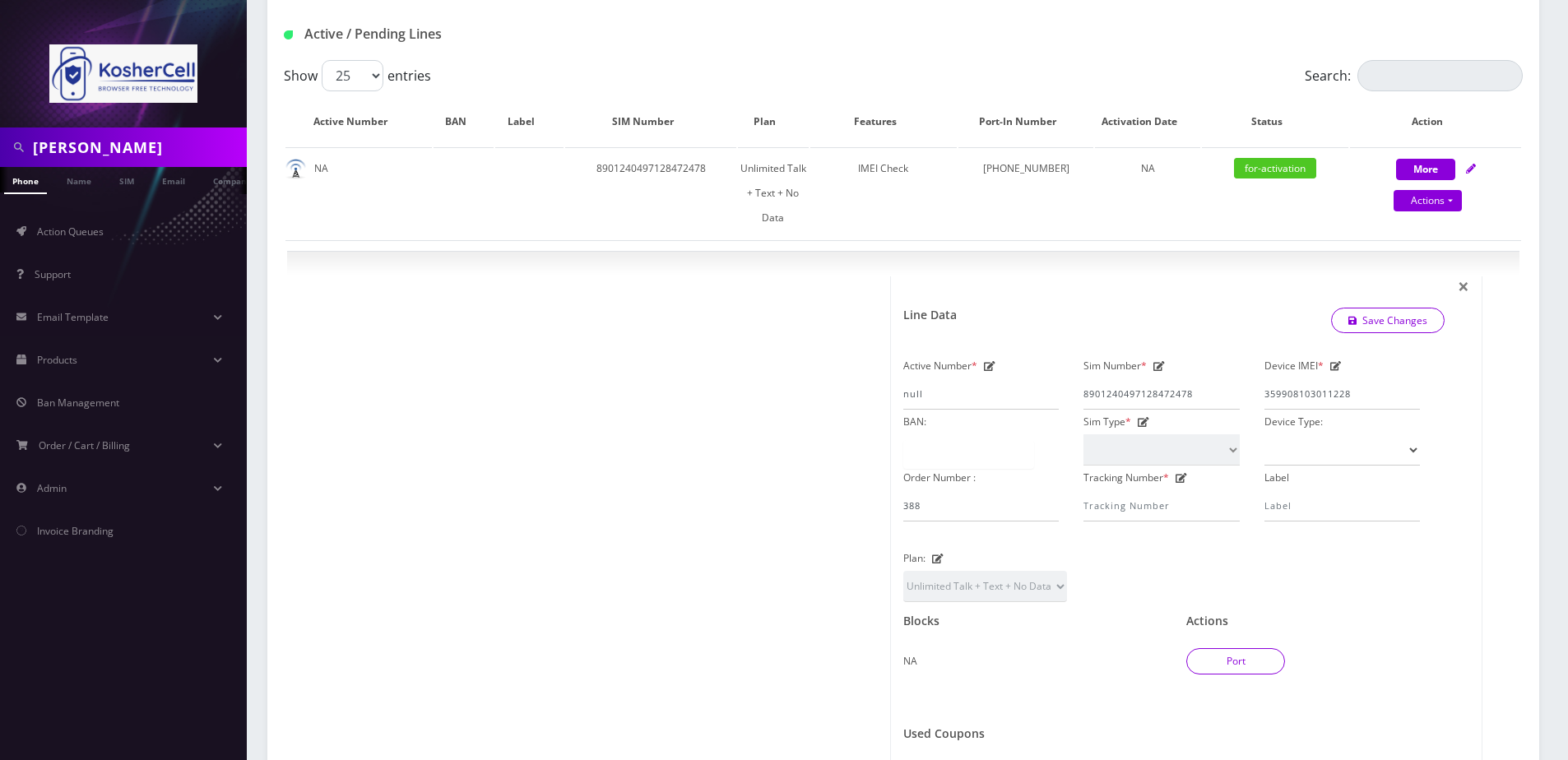
scroll to position [165, 0]
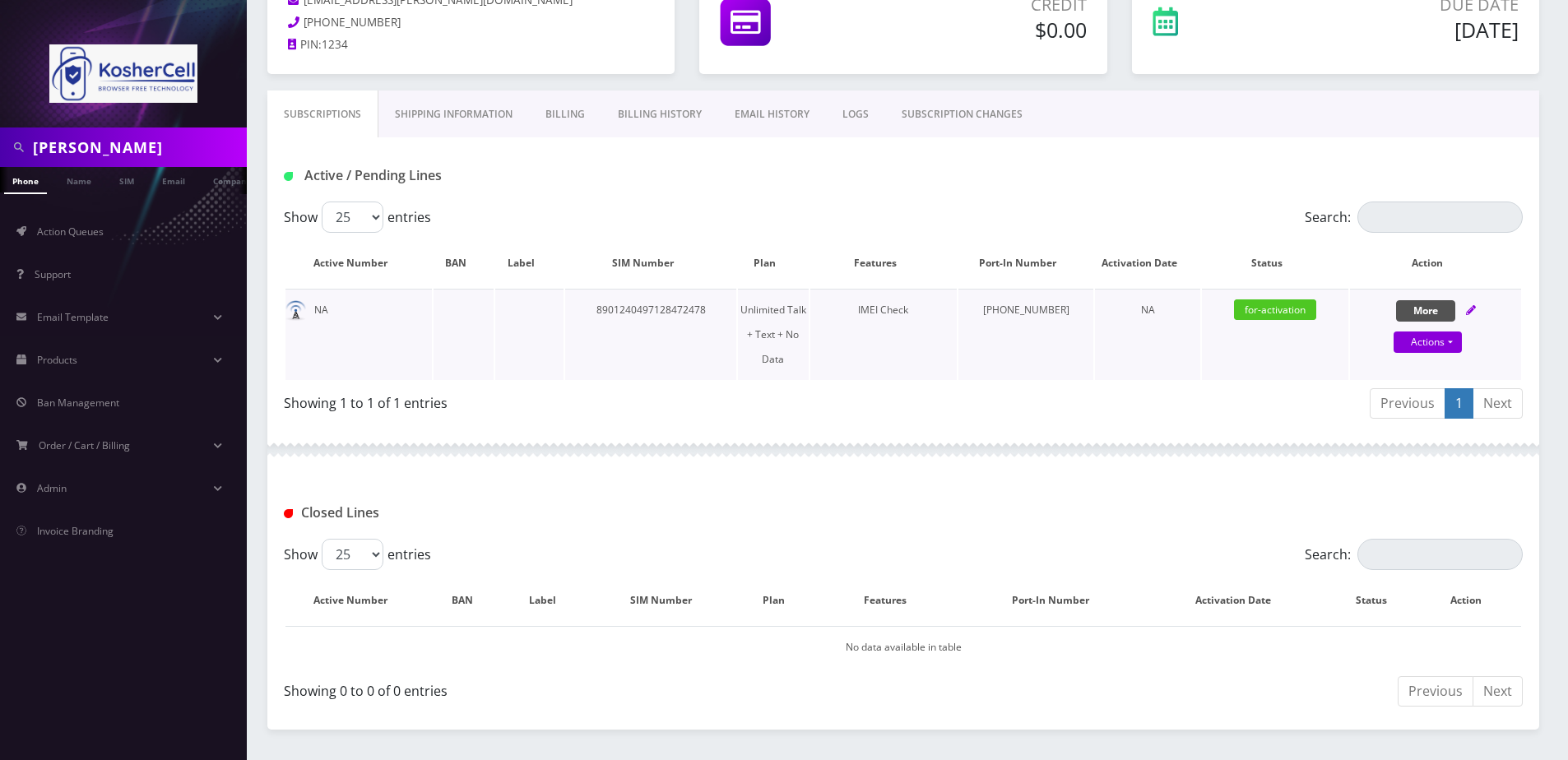
scroll to position [182, 0]
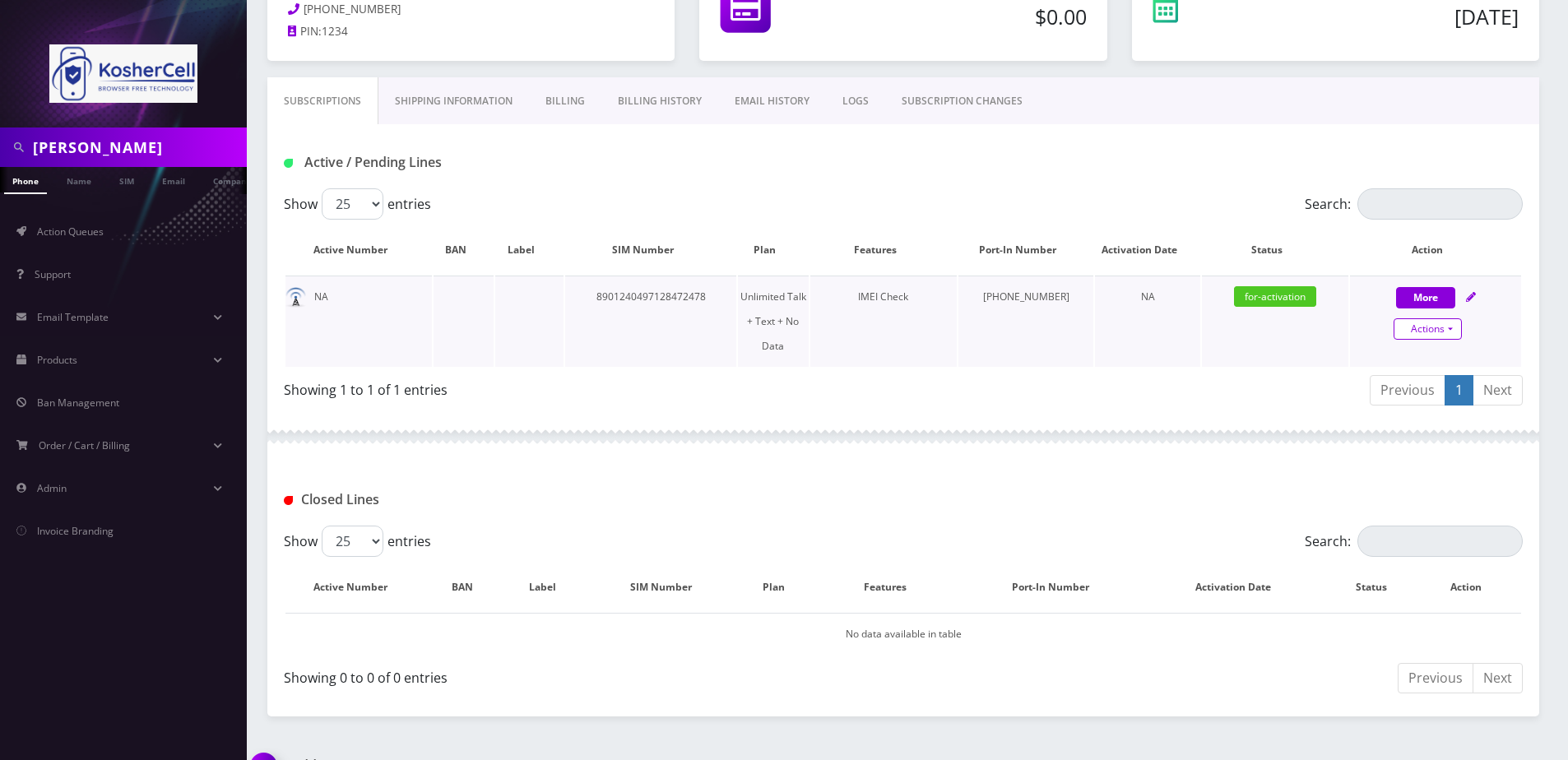
click at [1434, 323] on link "Actions" at bounding box center [1428, 329] width 69 height 22
select select "363"
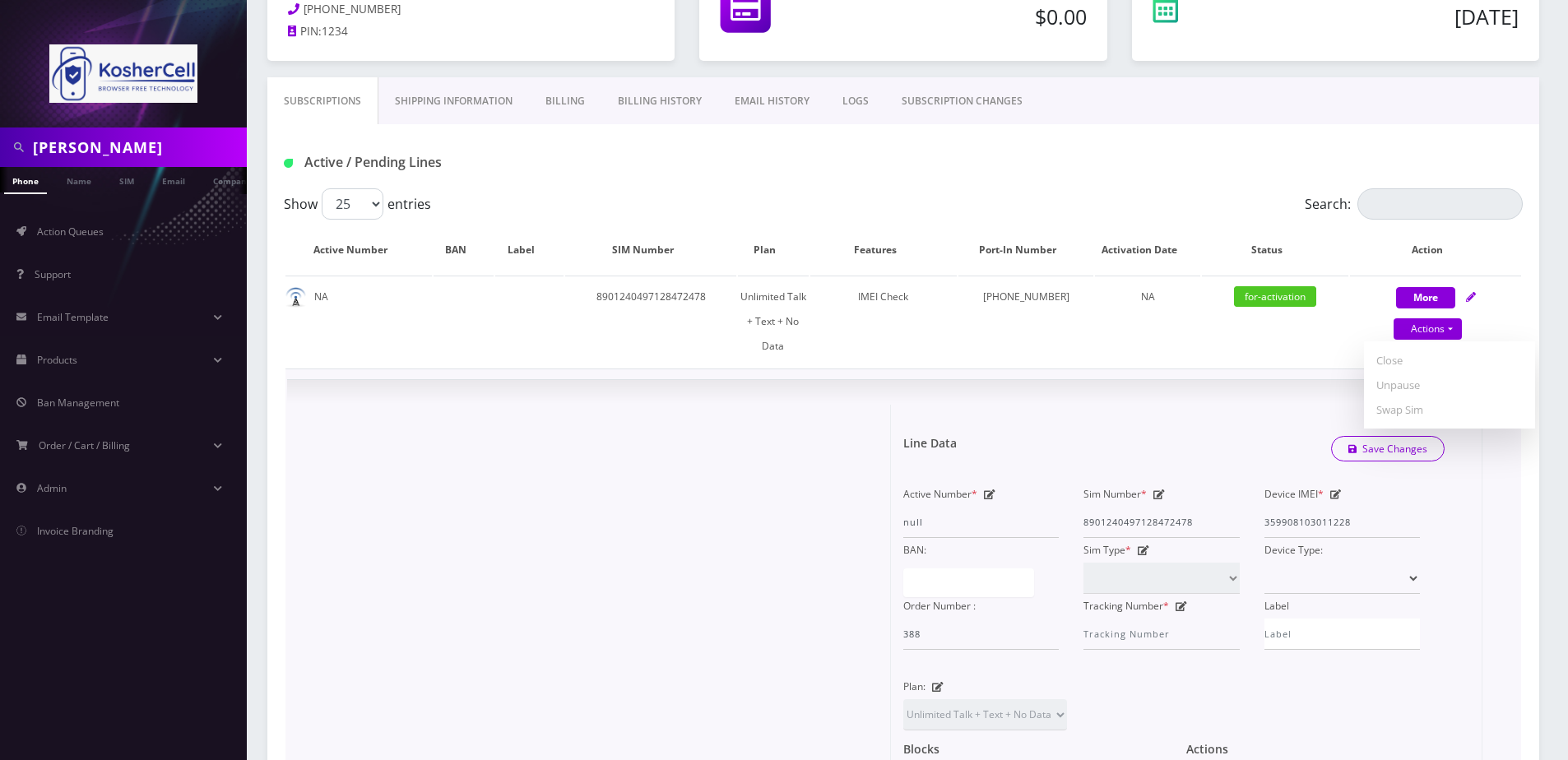
click at [710, 470] on div at bounding box center [595, 683] width 592 height 557
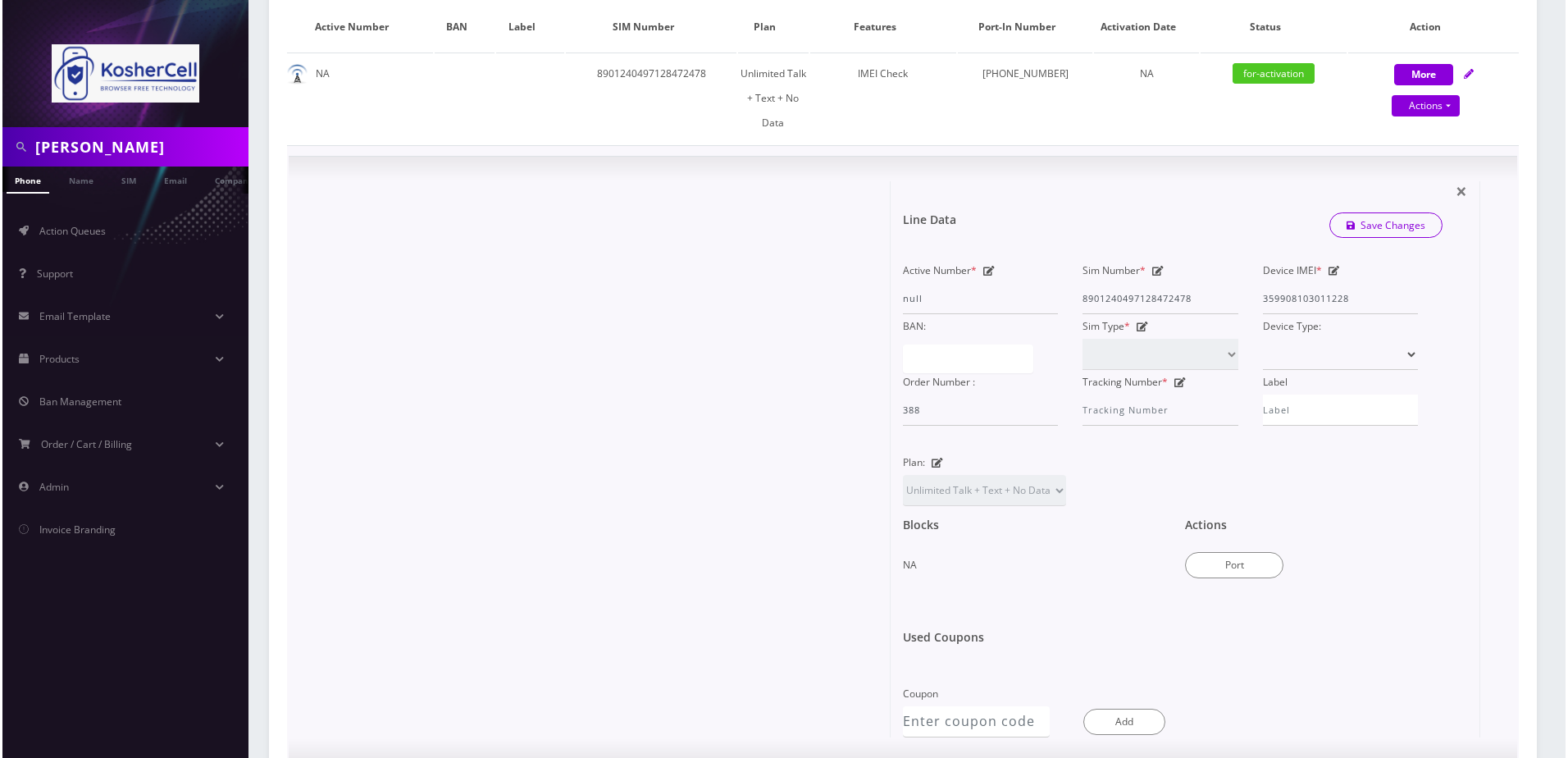
scroll to position [411, 0]
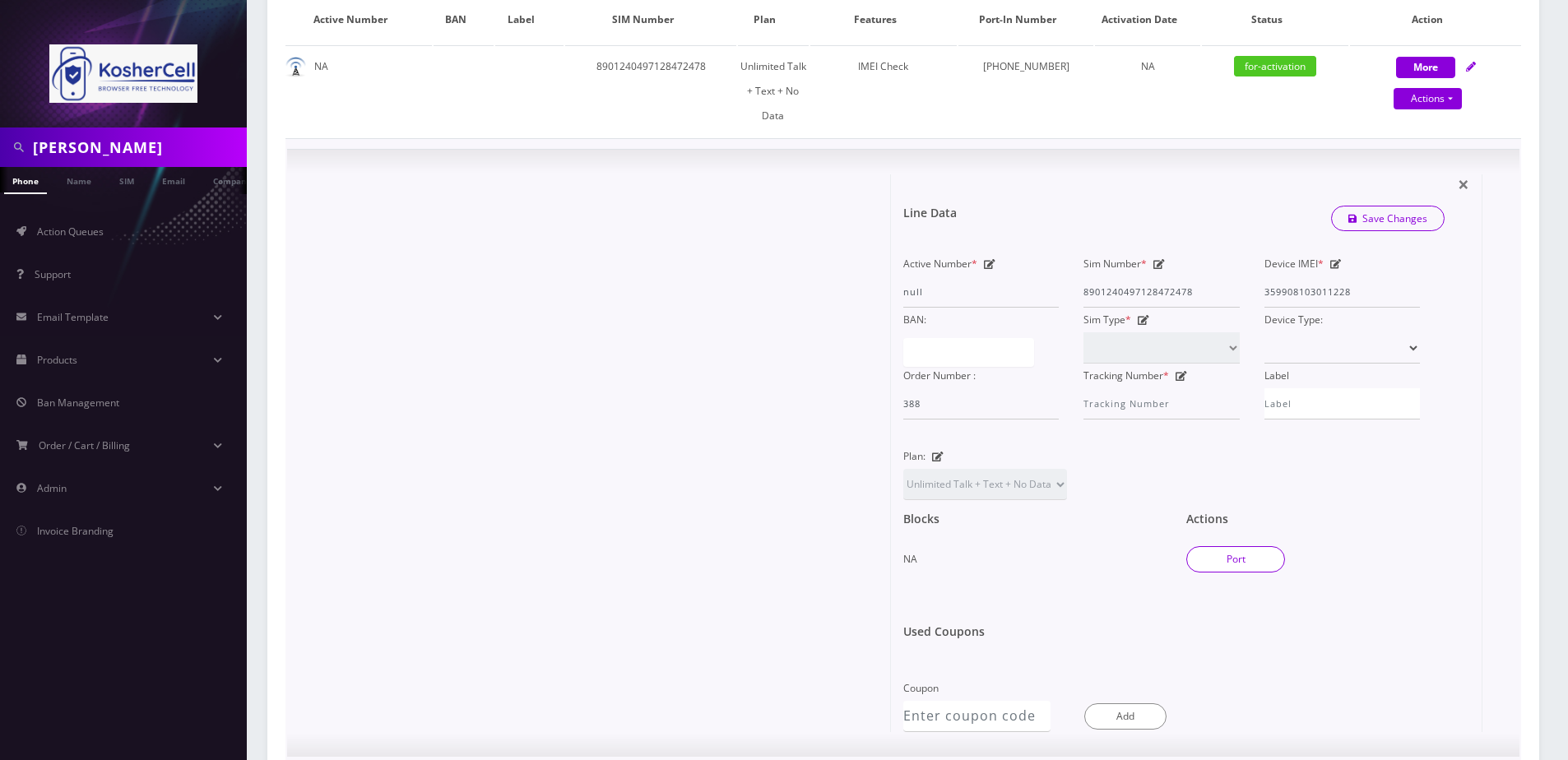
click at [1262, 546] on button "Port" at bounding box center [1235, 559] width 98 height 26
type input "[PERSON_NAME]"
type input "[STREET_ADDRESS][PERSON_NAME]"
type input "Lincolnwood"
select select "IL"
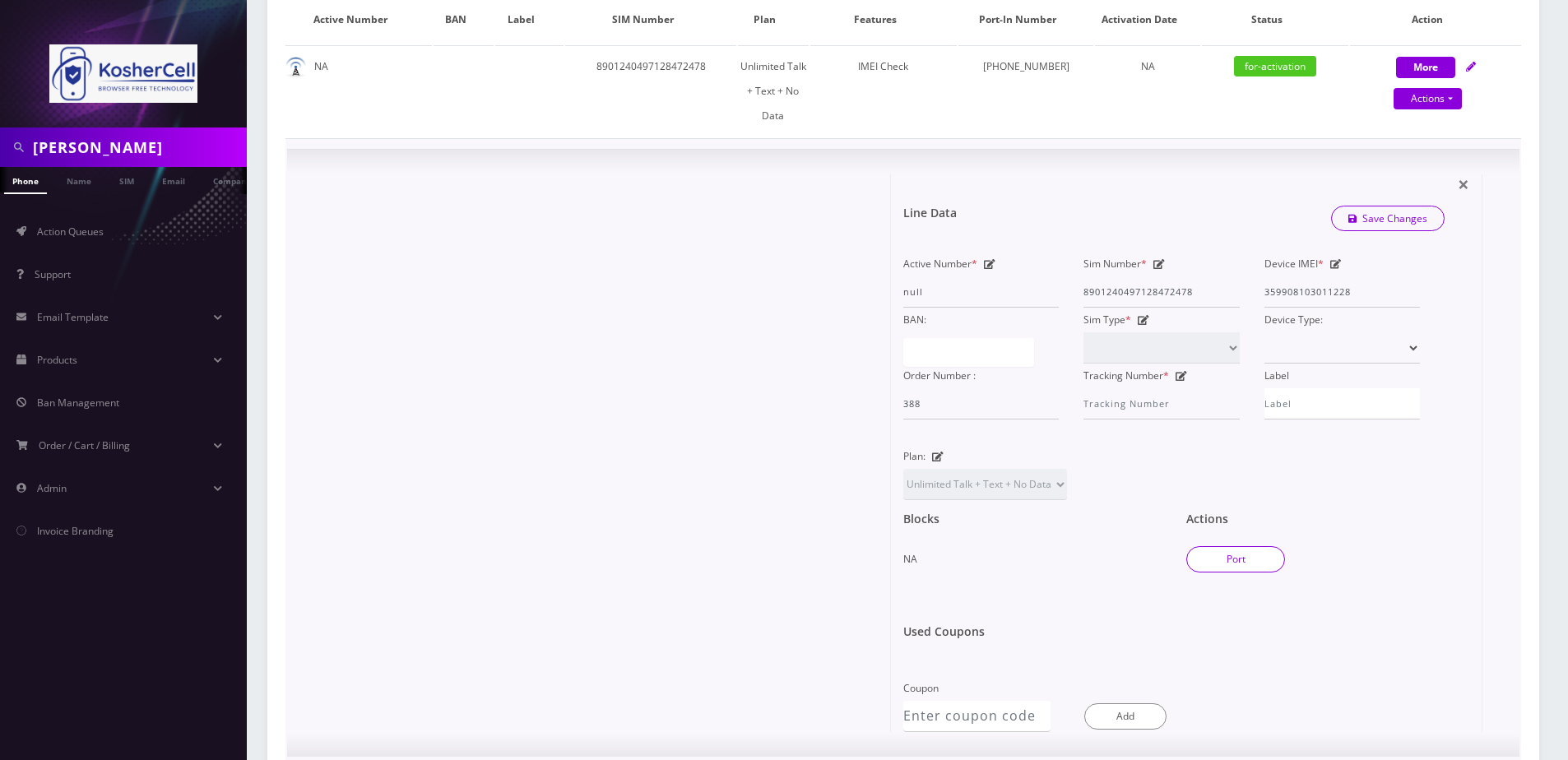
type input "60712"
type input "8901240497128472478"
type input "3313564147"
type input "T-Mobile"
type input "15492900"
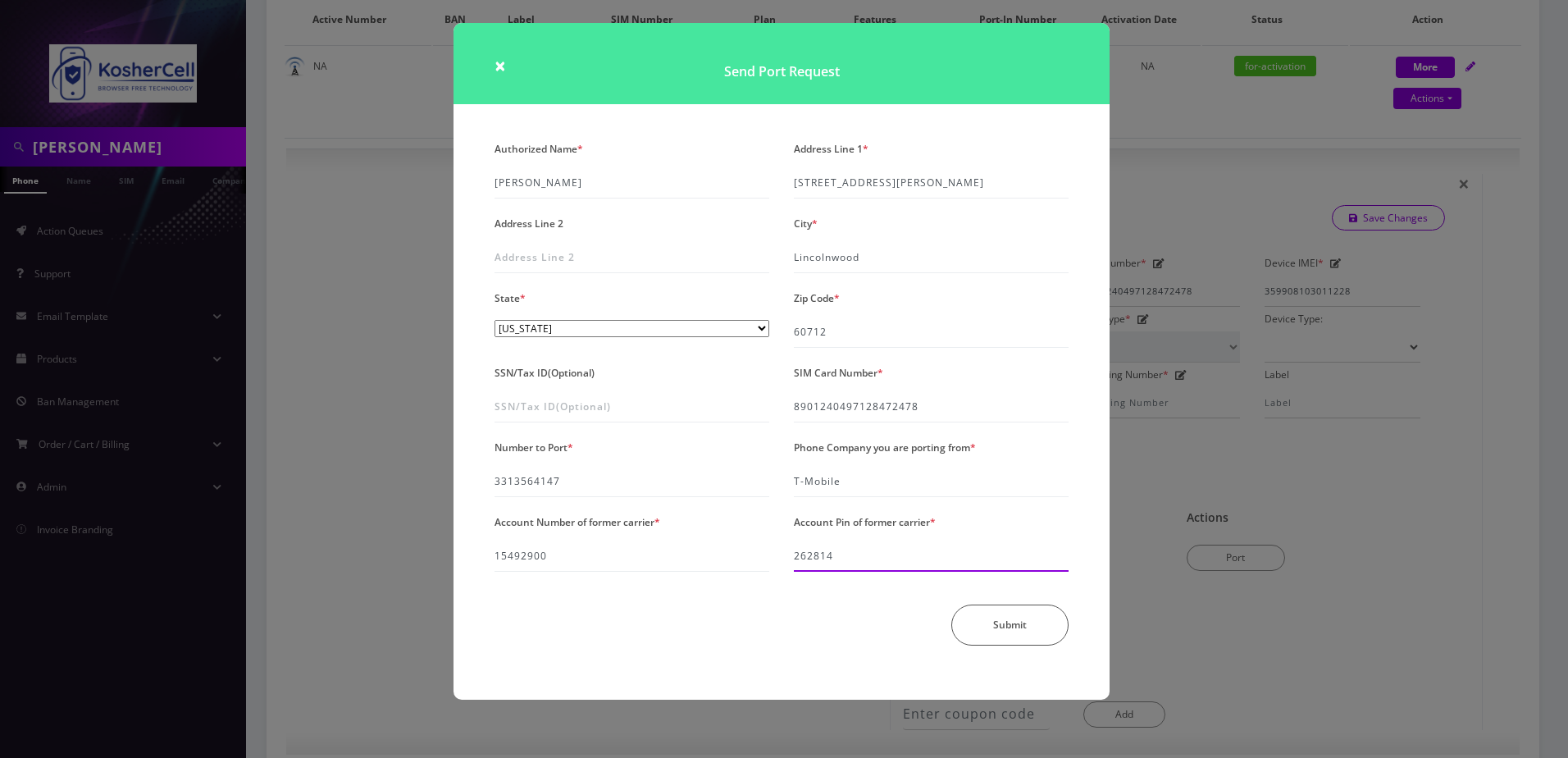
click at [855, 554] on input "262814" at bounding box center [931, 556] width 275 height 31
type input "410145"
click at [1024, 615] on button "Submit" at bounding box center [1010, 629] width 117 height 41
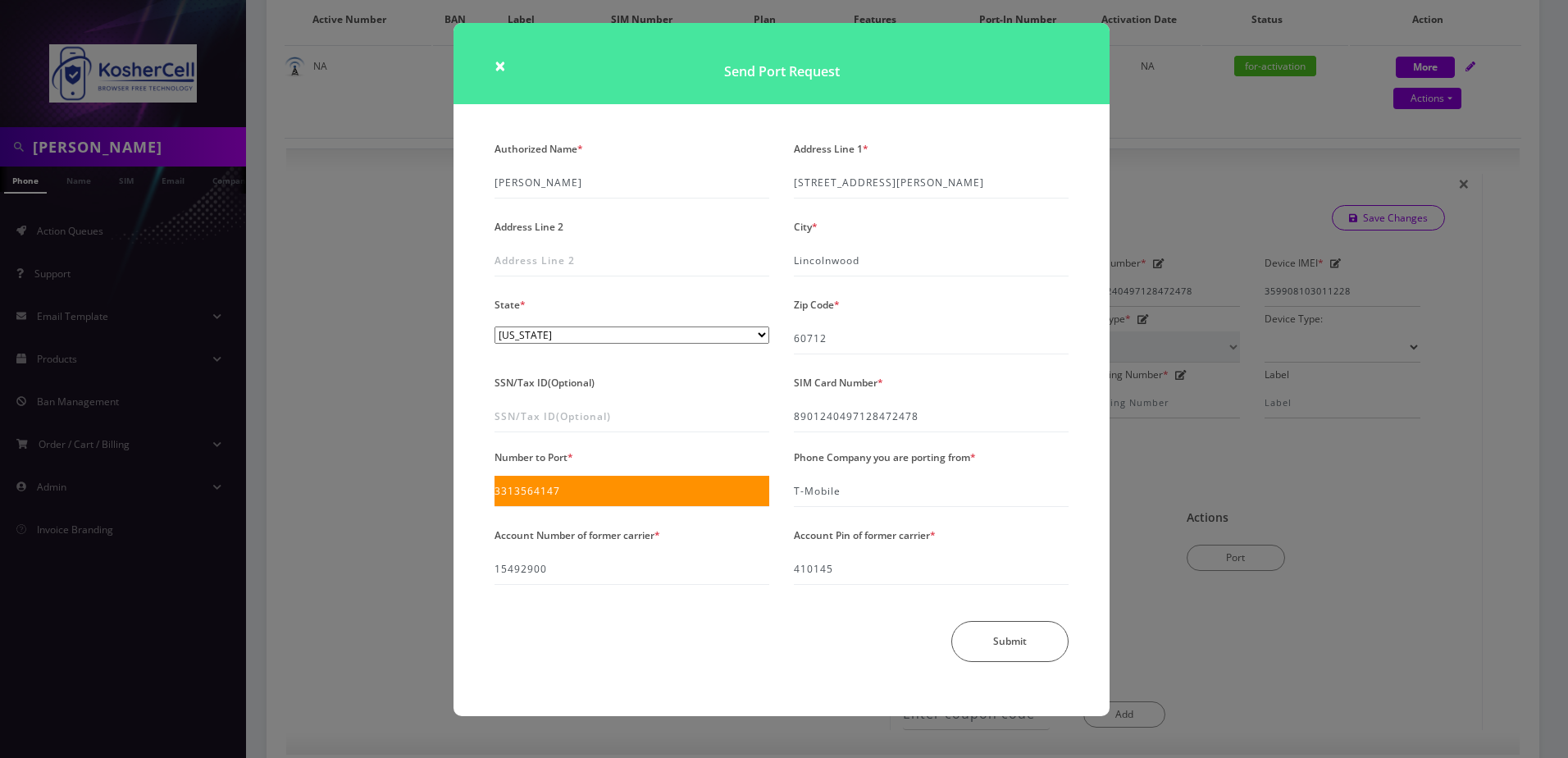
click at [0, 0] on div at bounding box center [0, 0] width 0 height 0
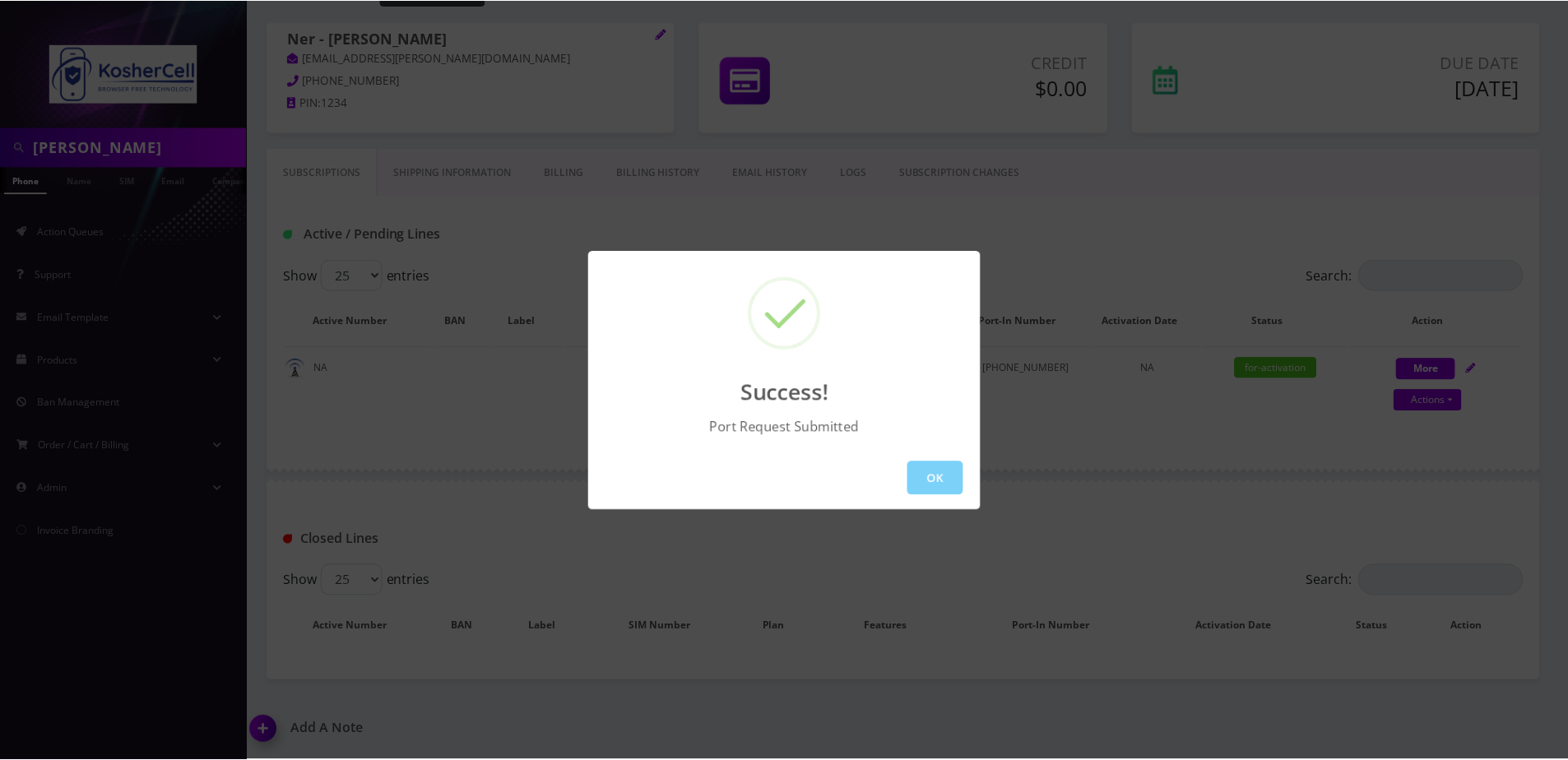
scroll to position [85, 0]
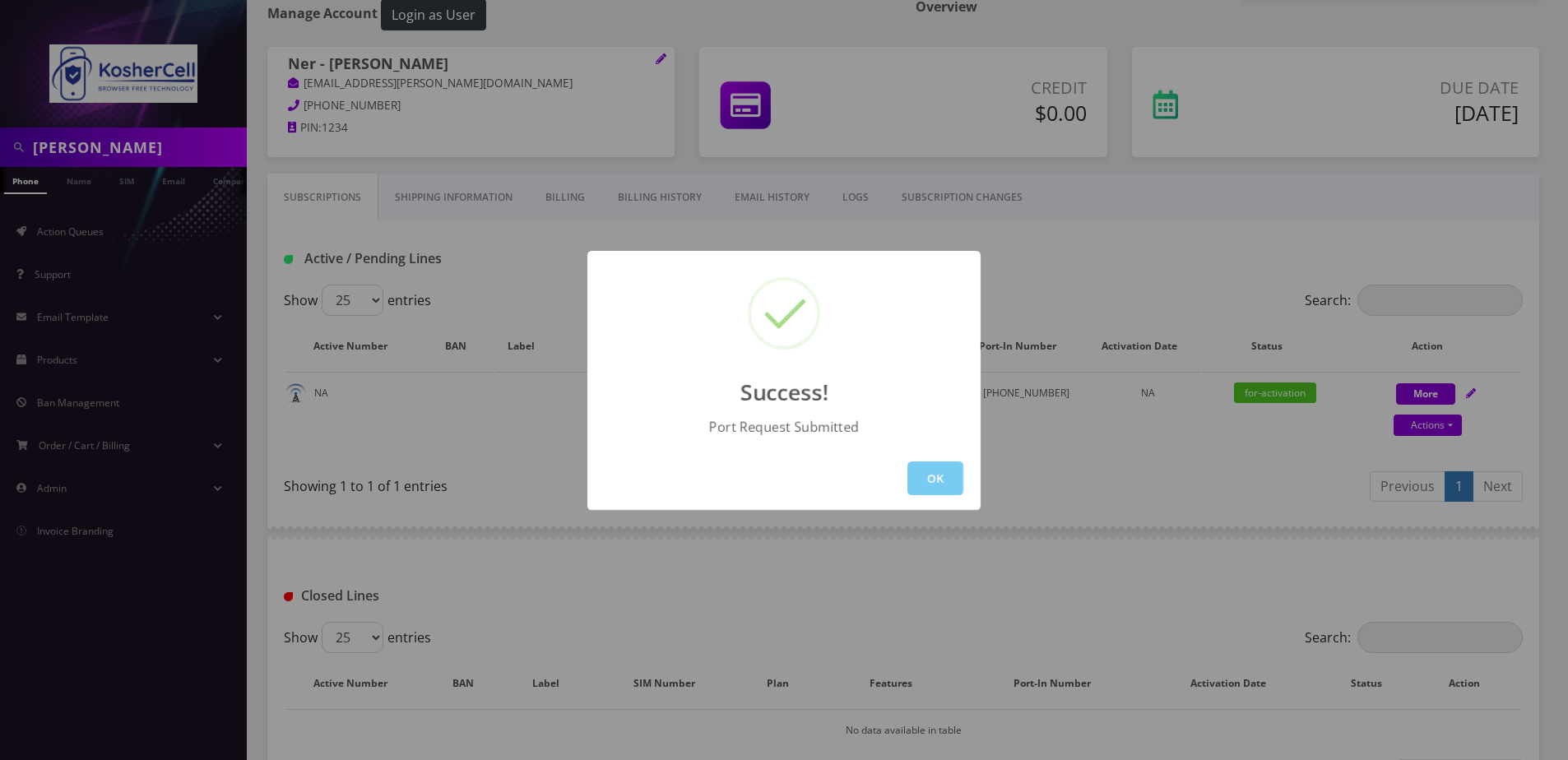
click at [942, 472] on button "OK" at bounding box center [936, 478] width 56 height 34
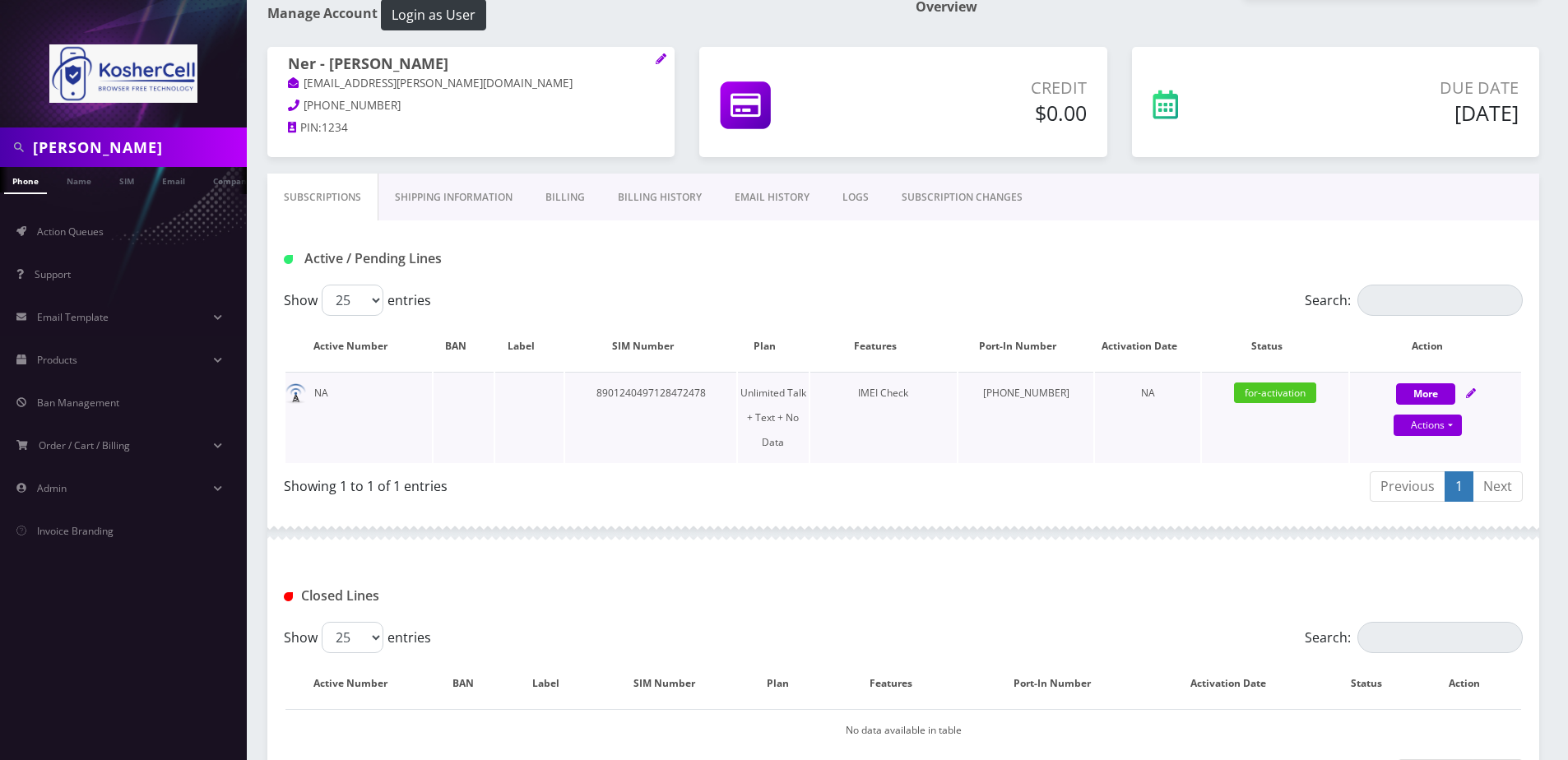
click at [1471, 388] on icon at bounding box center [1471, 393] width 10 height 10
select select "363"
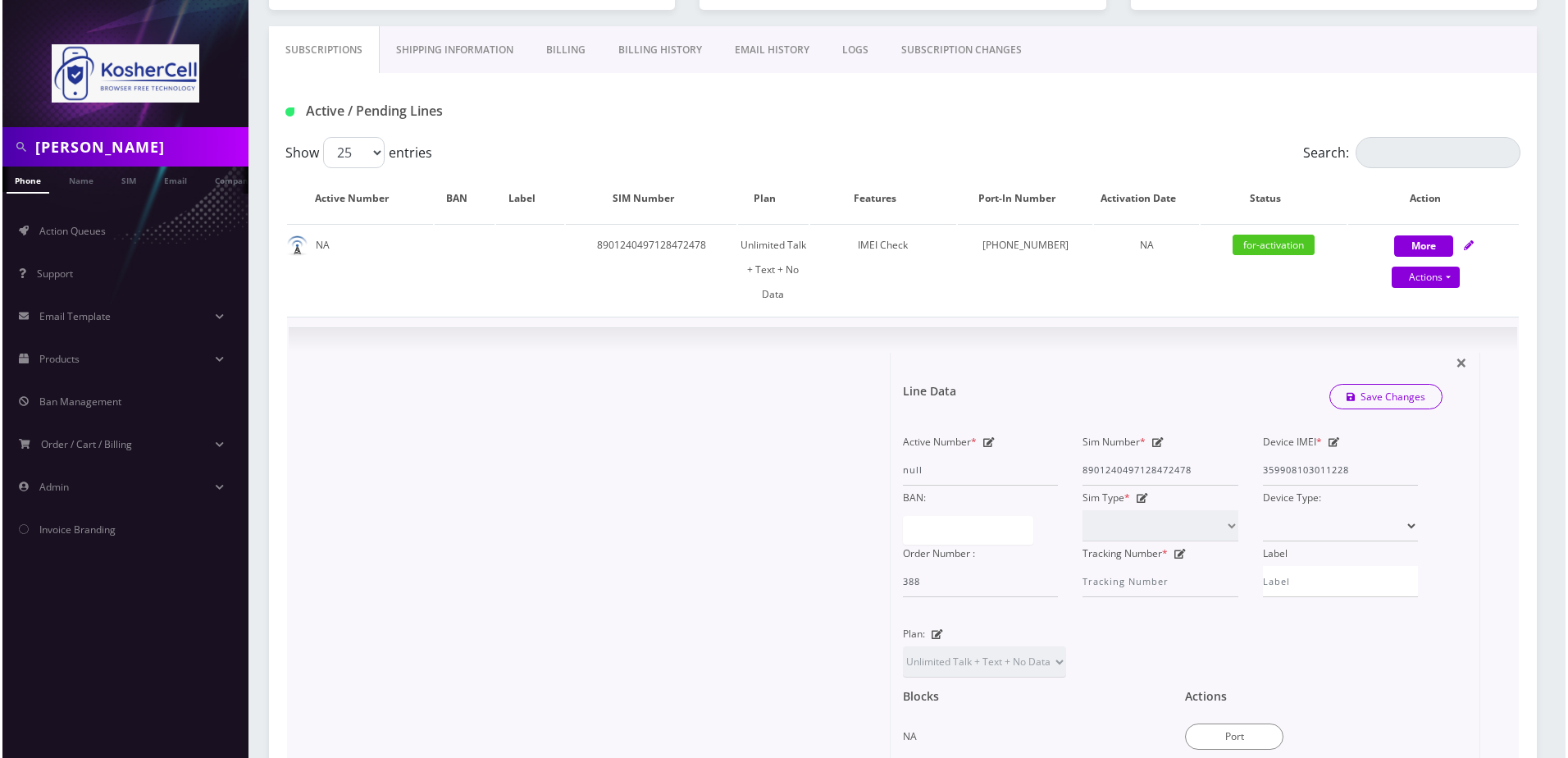
scroll to position [249, 0]
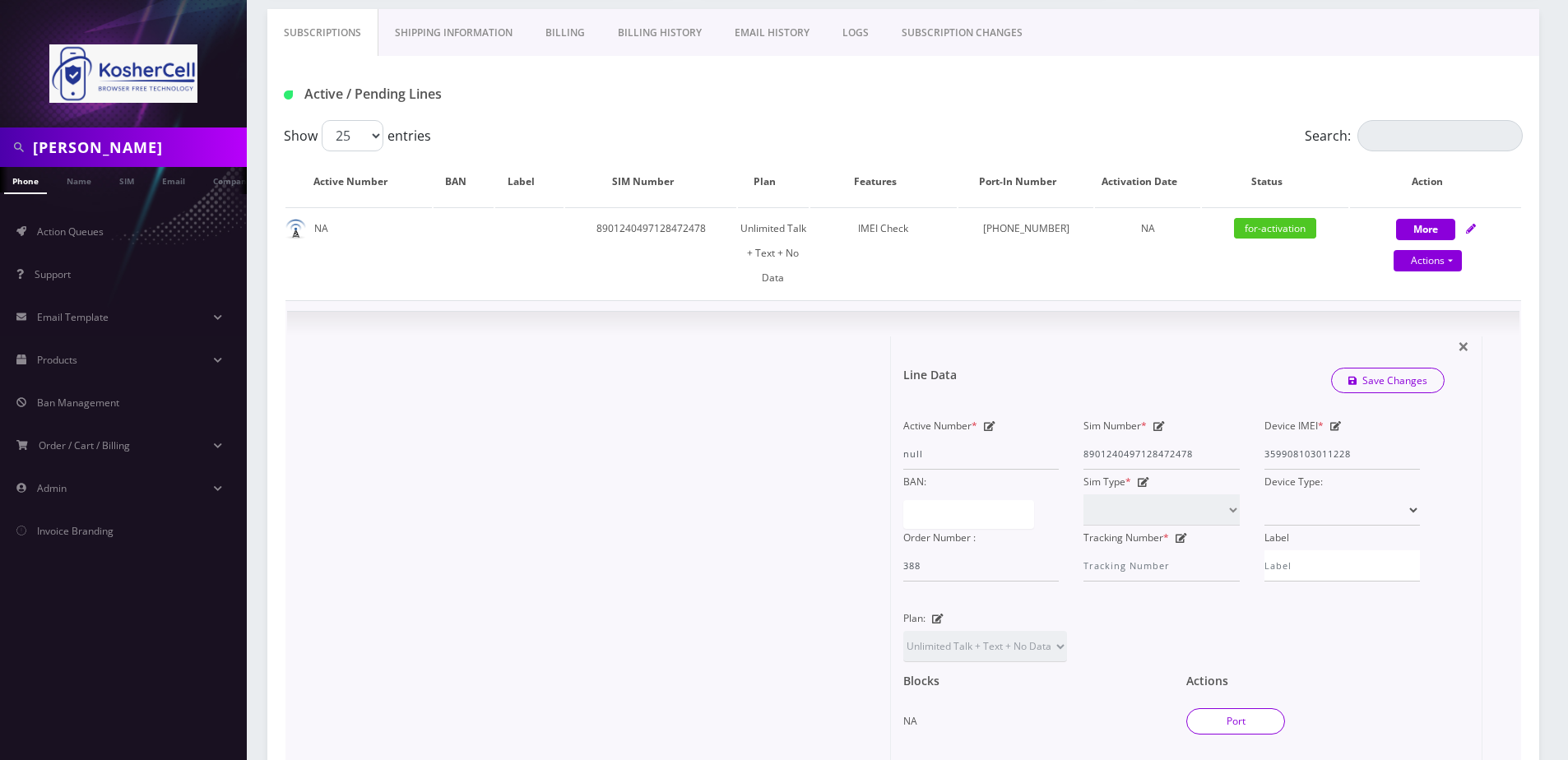
click at [1248, 708] on button "Port" at bounding box center [1235, 721] width 98 height 26
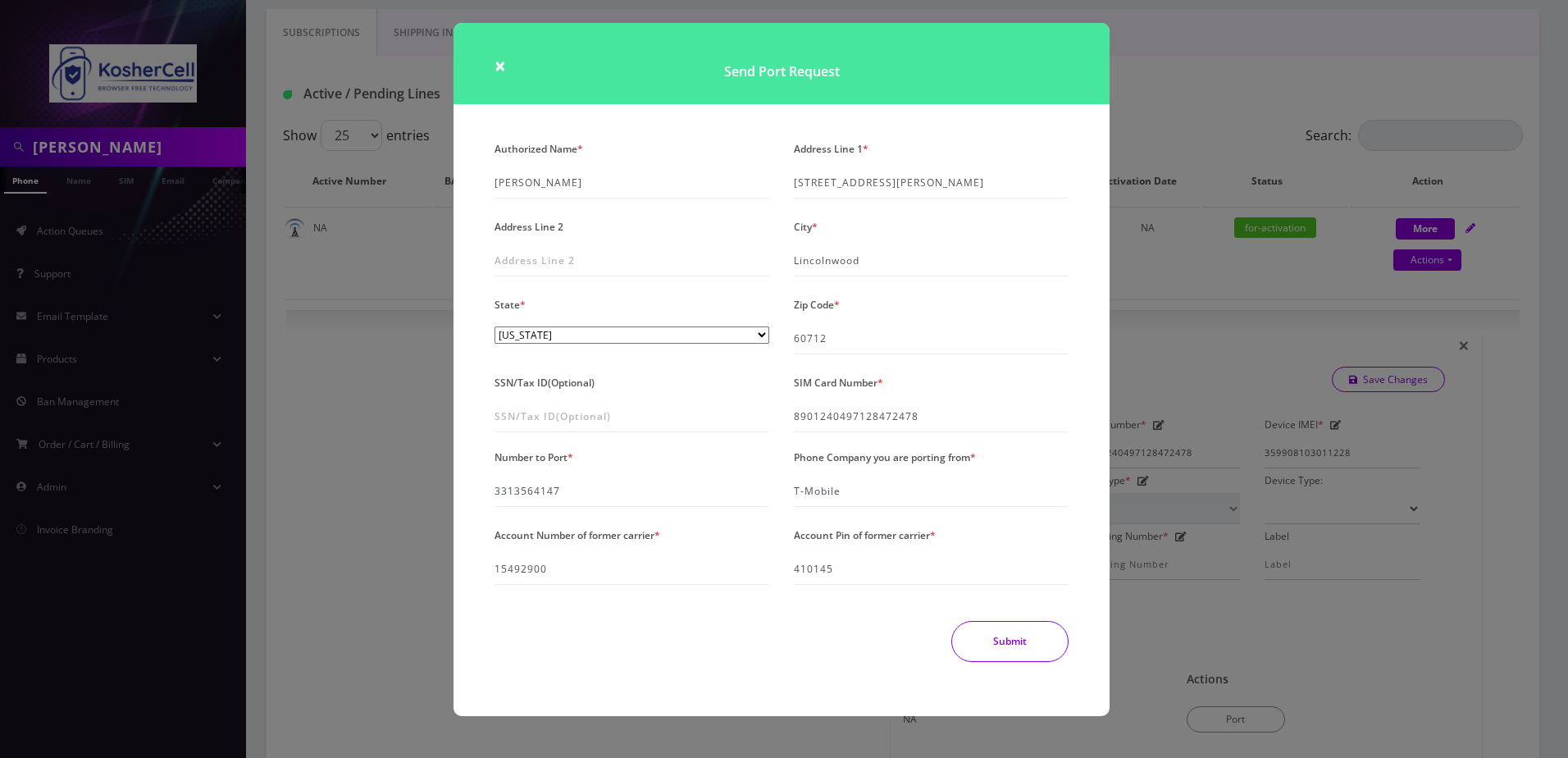
click at [1016, 656] on button "Submit" at bounding box center [1010, 642] width 117 height 41
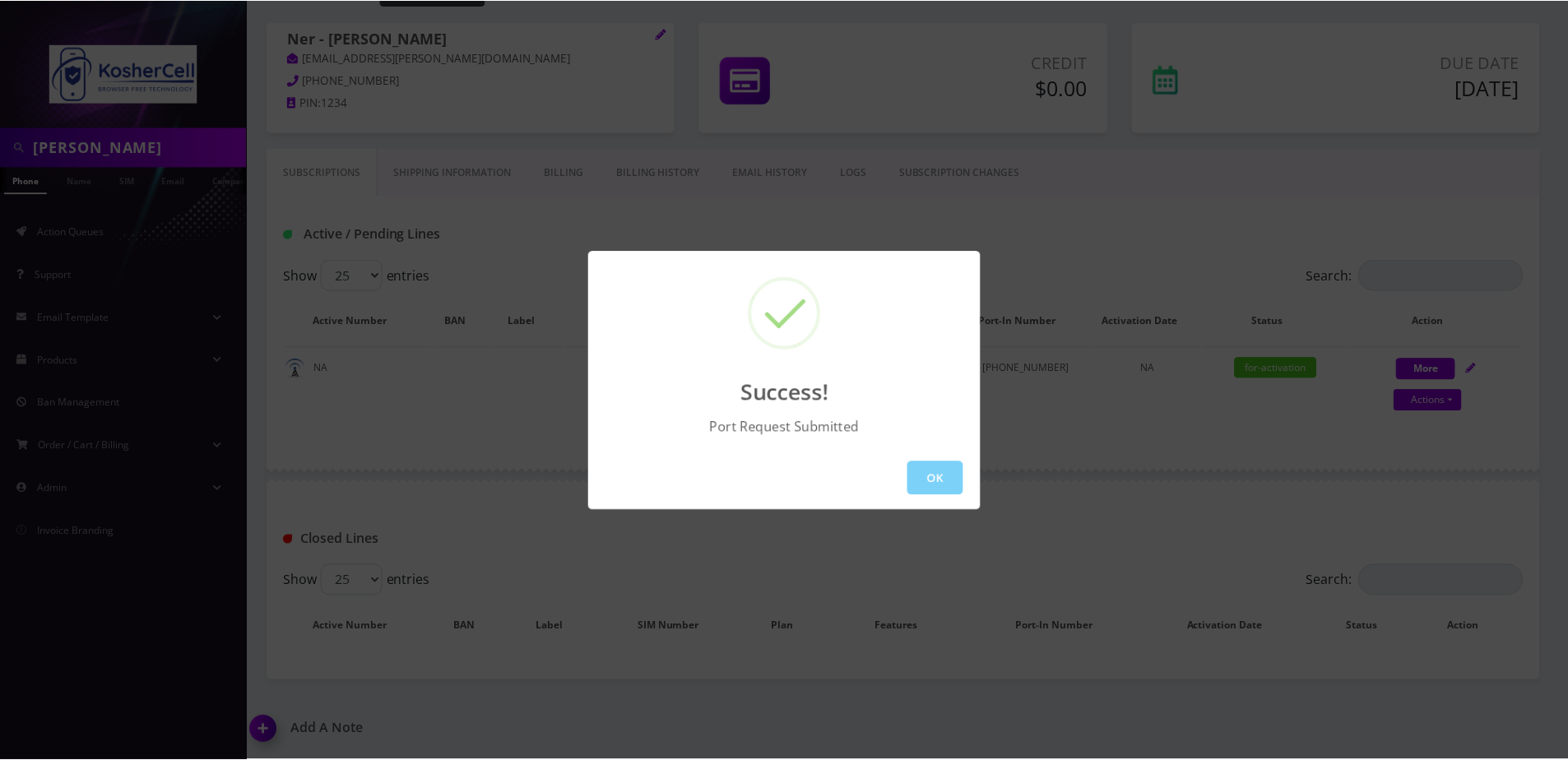
scroll to position [85, 0]
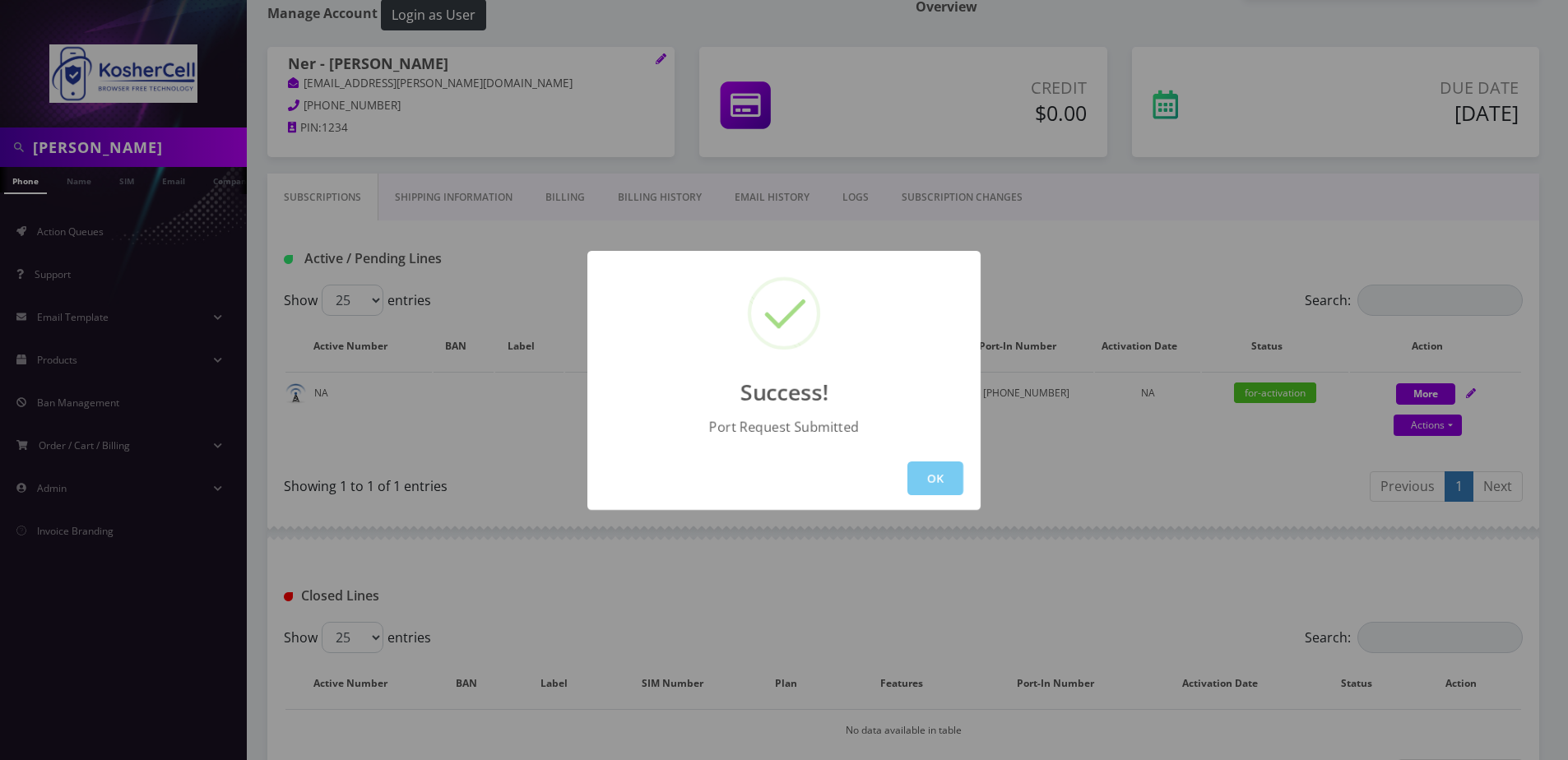
click at [933, 473] on button "OK" at bounding box center [936, 478] width 56 height 34
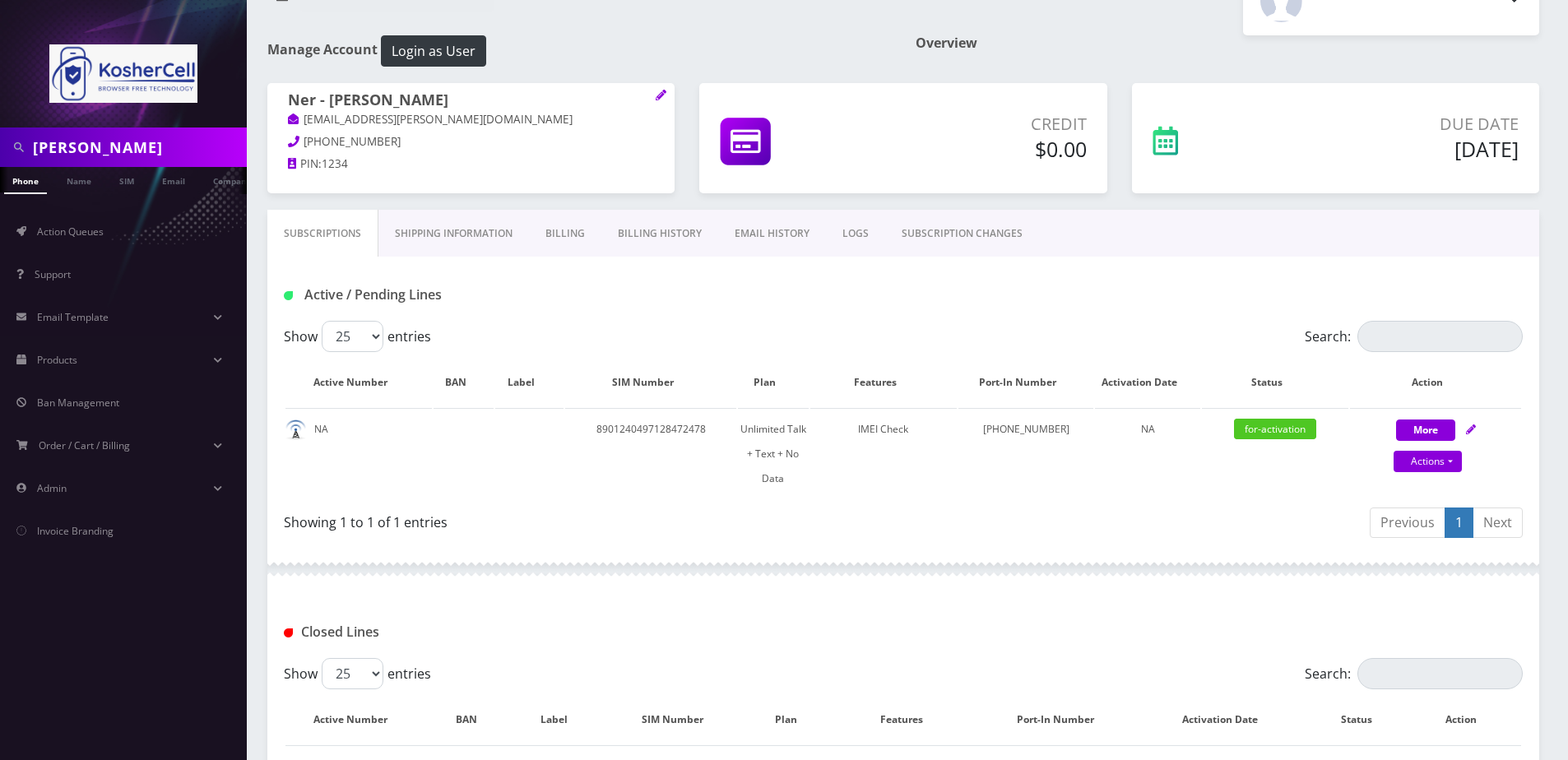
scroll to position [0, 0]
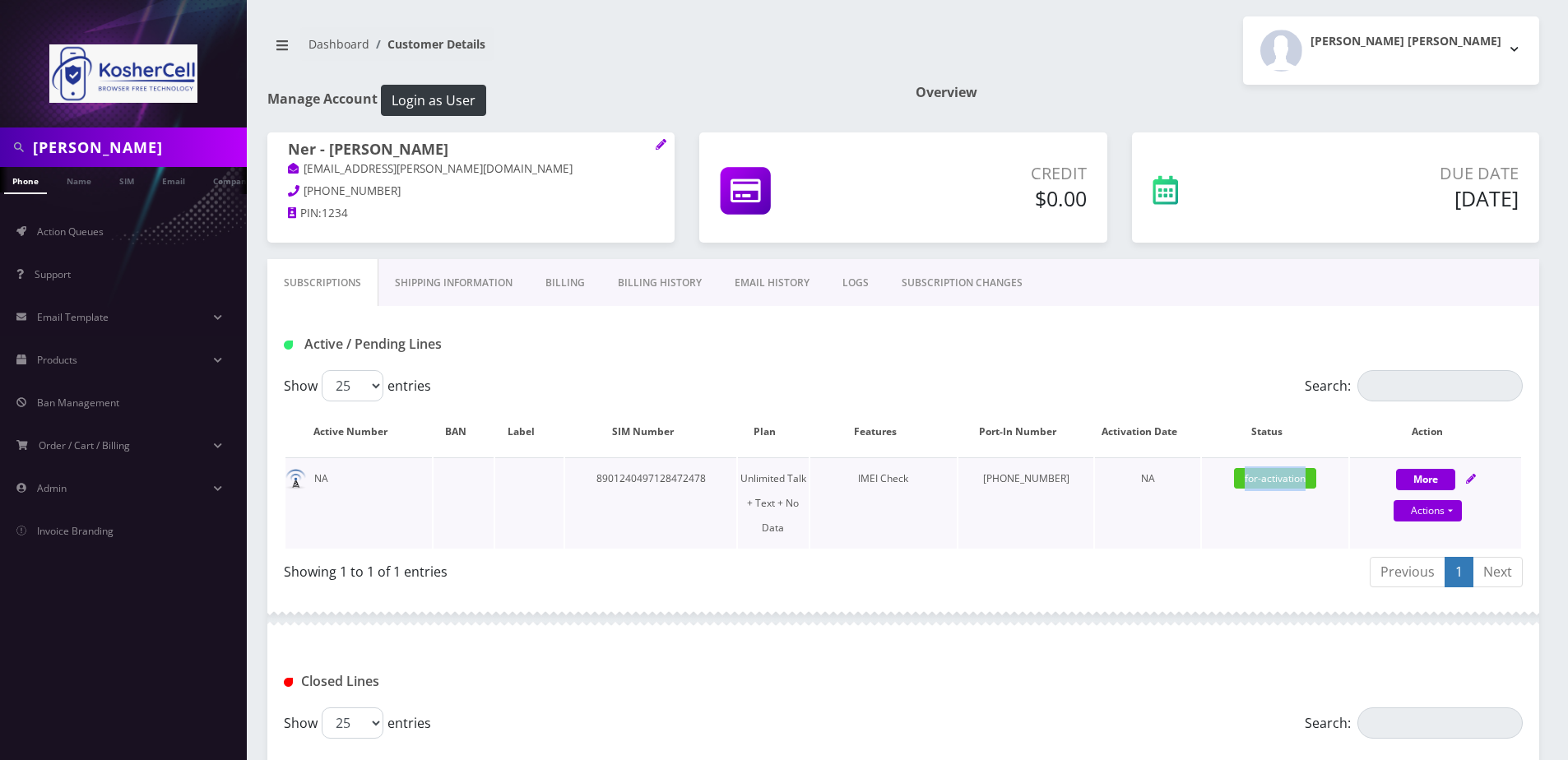
drag, startPoint x: 1244, startPoint y: 472, endPoint x: 1311, endPoint y: 481, distance: 67.6
click at [1311, 481] on span "for-activation" at bounding box center [1275, 478] width 82 height 21
drag, startPoint x: 1311, startPoint y: 481, endPoint x: 1248, endPoint y: 482, distance: 63.0
click at [1248, 482] on span "for-activation" at bounding box center [1275, 478] width 82 height 21
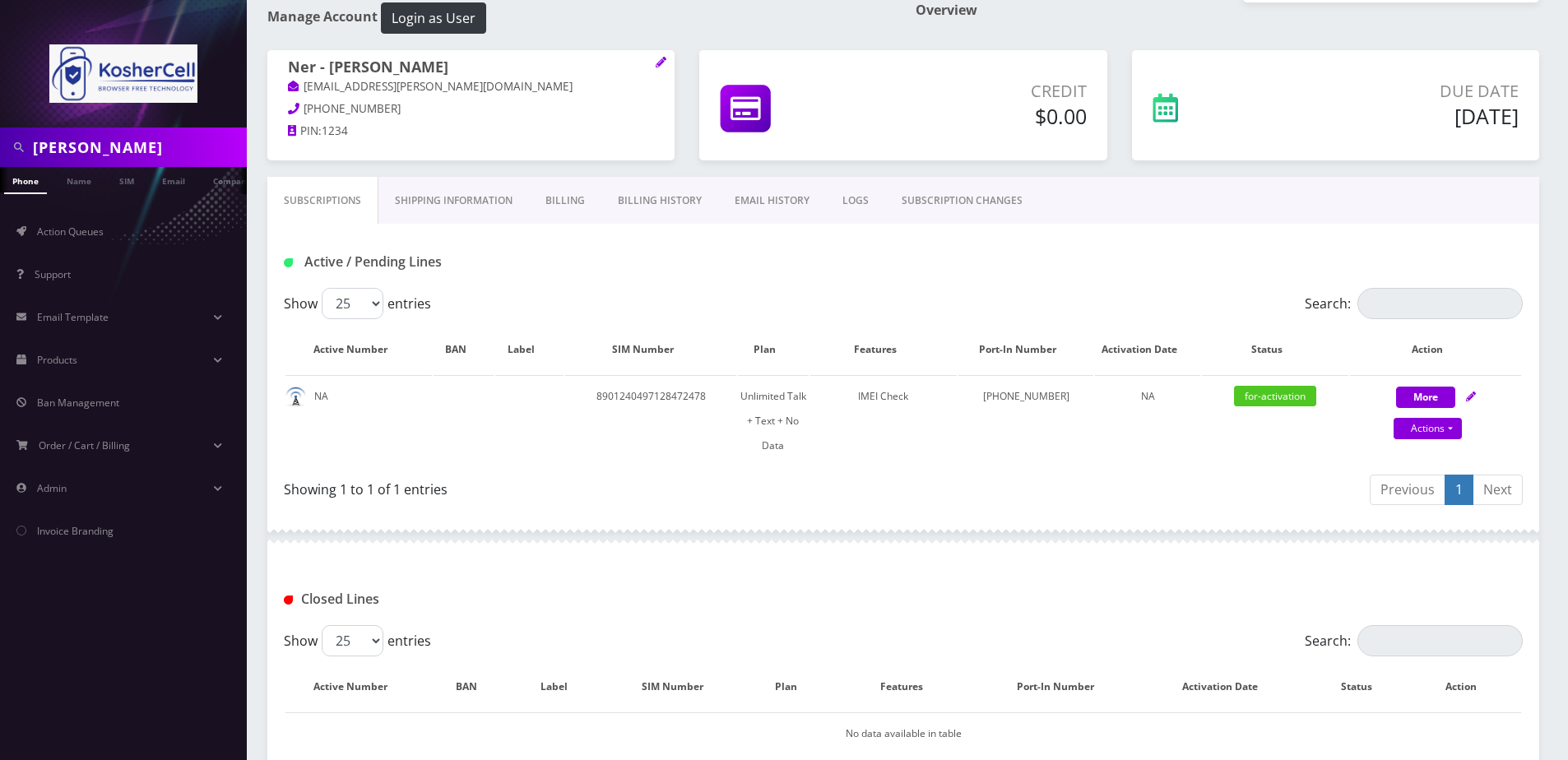
click at [555, 188] on link "Billing" at bounding box center [565, 201] width 73 height 48
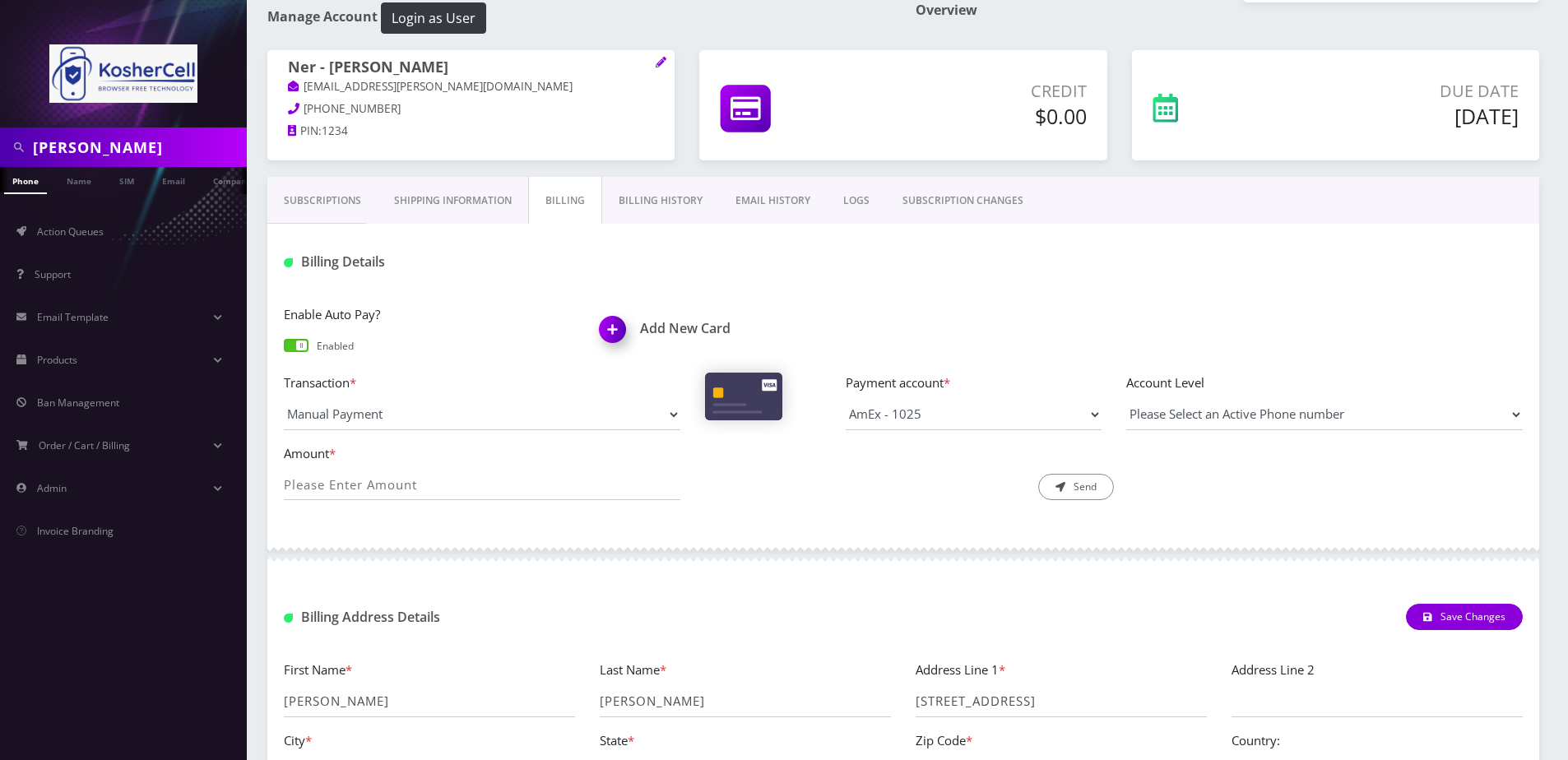
click at [576, 198] on link "Billing" at bounding box center [565, 201] width 74 height 48
click at [647, 200] on link "Billing History" at bounding box center [660, 201] width 117 height 48
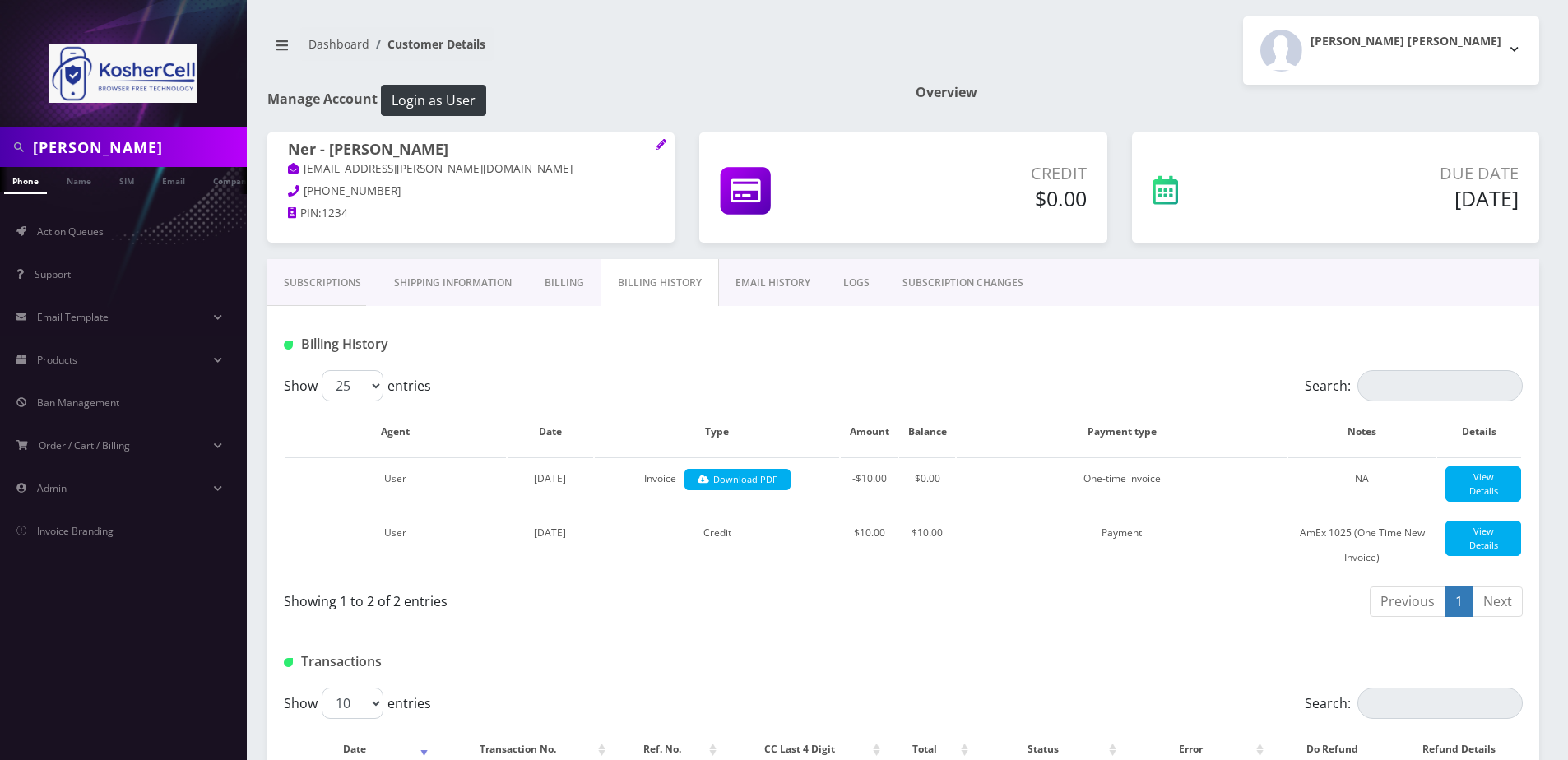
click at [317, 290] on link "Subscriptions" at bounding box center [322, 283] width 110 height 48
